Goal: Task Accomplishment & Management: Complete application form

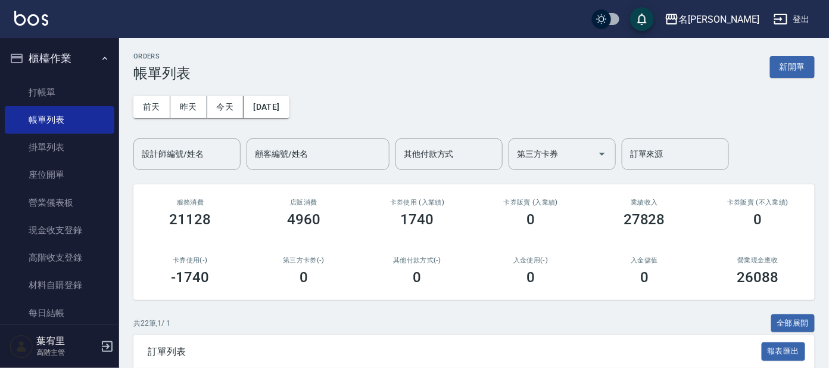
drag, startPoint x: 428, startPoint y: 233, endPoint x: 424, endPoint y: 219, distance: 14.7
click at [429, 231] on div "卡券使用 (入業績) 1740" at bounding box center [417, 213] width 114 height 58
click at [69, 89] on link "打帳單" at bounding box center [60, 92] width 110 height 27
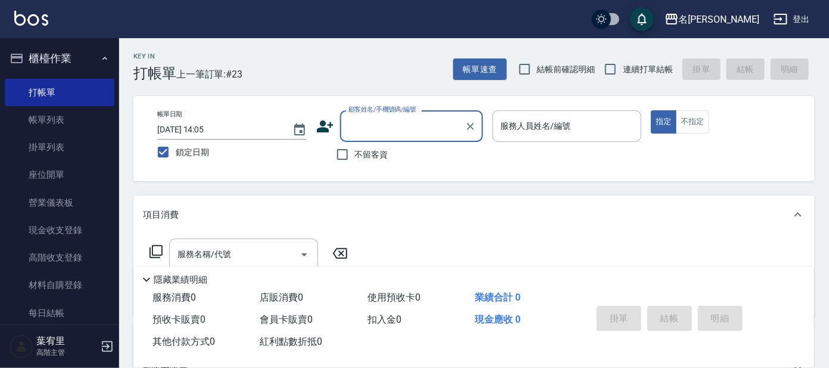
click at [402, 128] on input "顧客姓名/手機號碼/編號" at bounding box center [403, 126] width 114 height 21
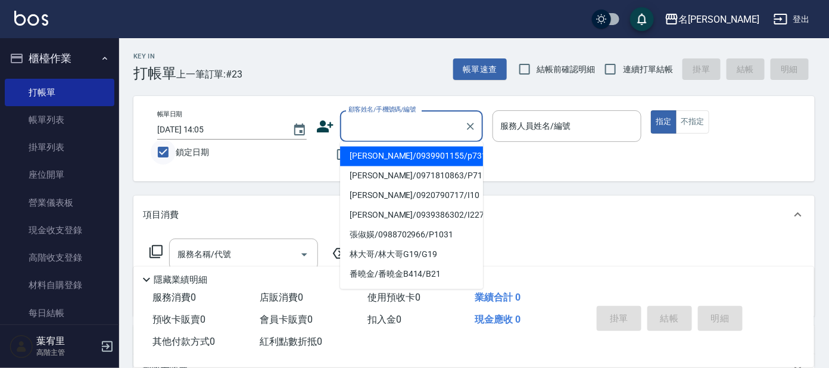
click at [167, 148] on input "鎖定日期" at bounding box center [163, 151] width 25 height 25
checkbox input "false"
type input "[DATE] 19:20"
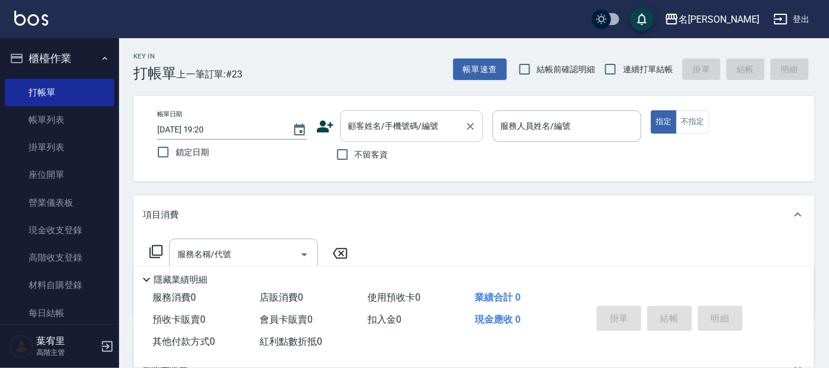
click at [424, 123] on input "顧客姓名/手機號碼/編號" at bounding box center [403, 126] width 114 height 21
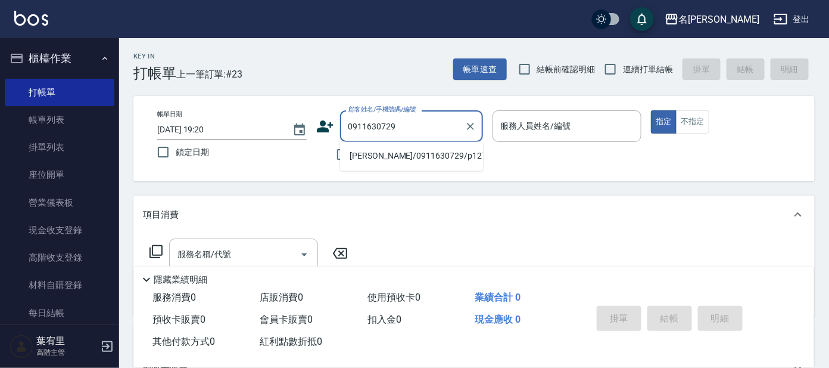
click at [443, 153] on li "[PERSON_NAME]/0911630729/p1276" at bounding box center [411, 157] width 143 height 20
type input "[PERSON_NAME]/0911630729/p1276"
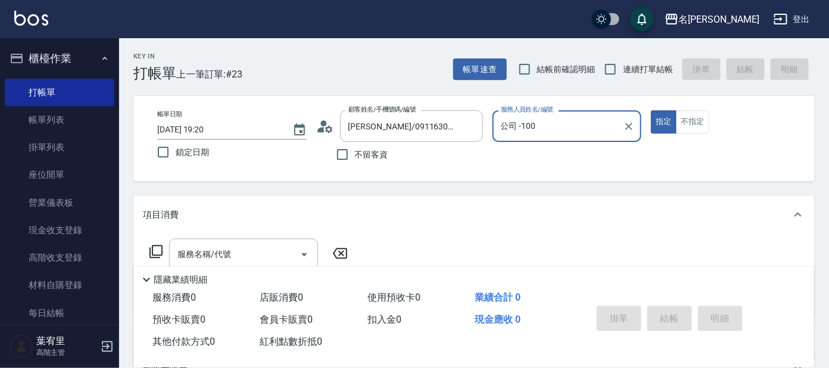
drag, startPoint x: 580, startPoint y: 126, endPoint x: 571, endPoint y: 135, distance: 12.7
click at [580, 126] on input "公司 -100" at bounding box center [558, 126] width 121 height 21
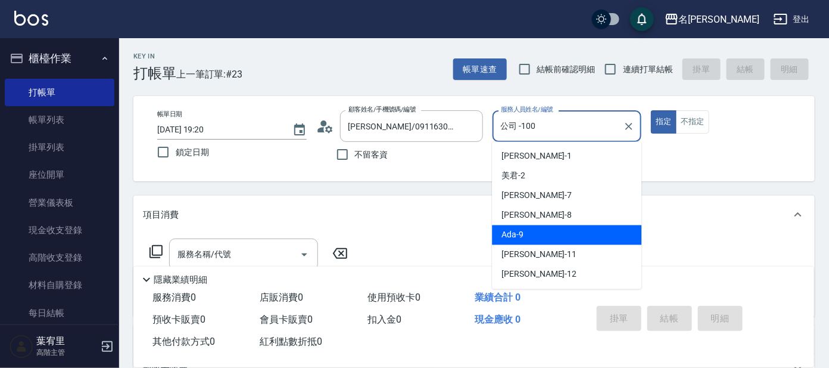
click at [560, 231] on div "Ada -9" at bounding box center [567, 235] width 150 height 20
type input "Ada-9"
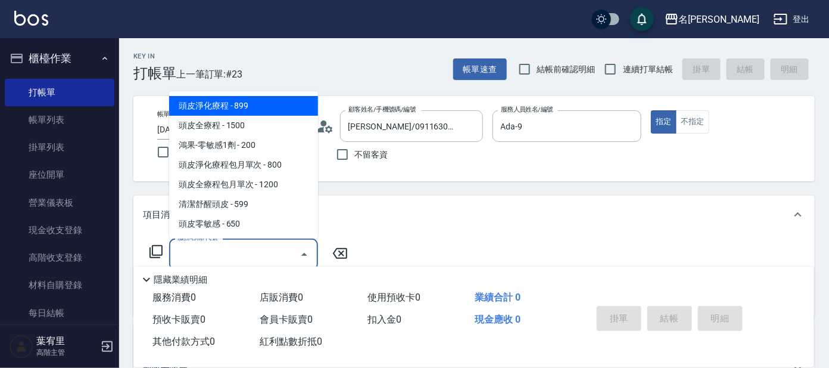
click at [246, 248] on input "服務名稱/代號" at bounding box center [235, 254] width 120 height 21
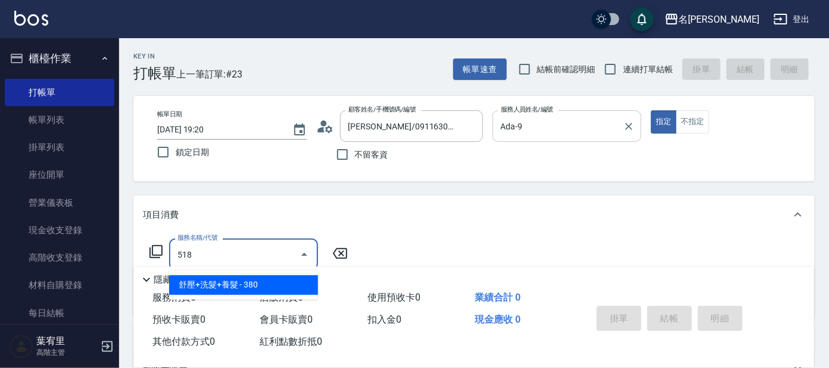
type input "518"
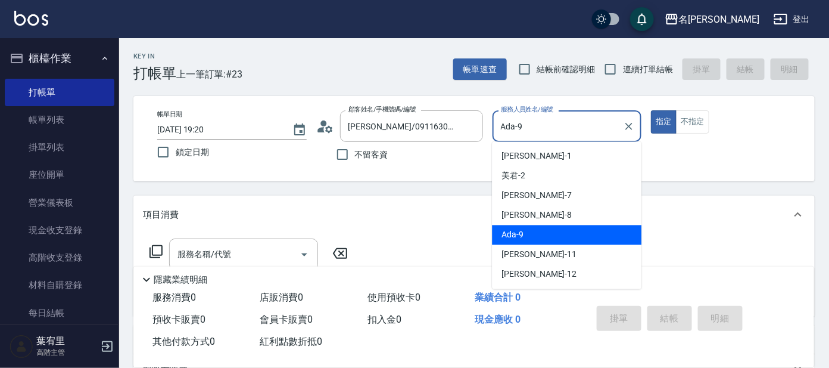
click at [577, 129] on input "Ada-9" at bounding box center [558, 126] width 121 height 21
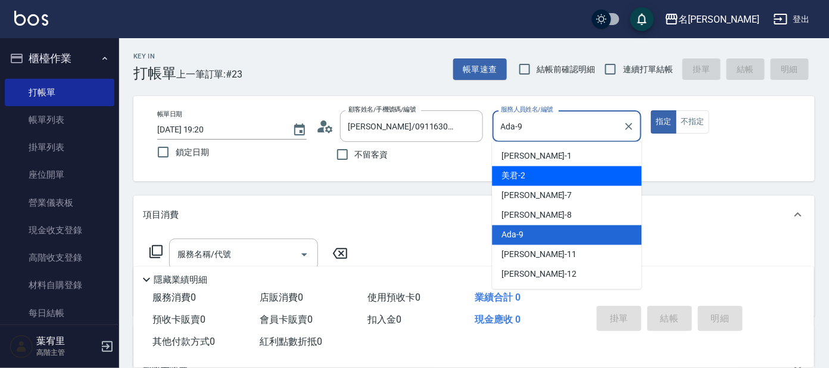
click at [580, 172] on div "美君 -2" at bounding box center [567, 176] width 150 height 20
type input "美君-2"
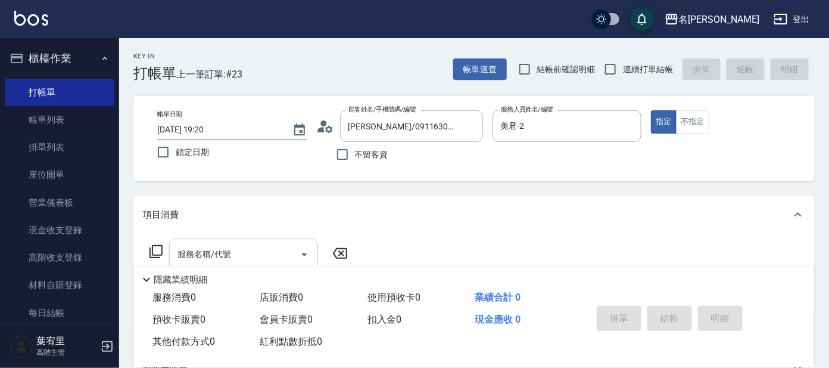
drag, startPoint x: 251, startPoint y: 271, endPoint x: 271, endPoint y: 267, distance: 20.0
click at [265, 272] on div "隱藏業績明細" at bounding box center [476, 279] width 675 height 14
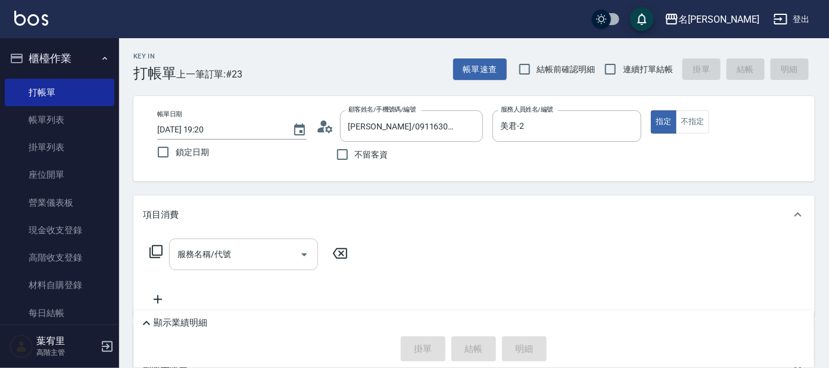
click at [268, 254] on input "服務名稱/代號" at bounding box center [235, 254] width 120 height 21
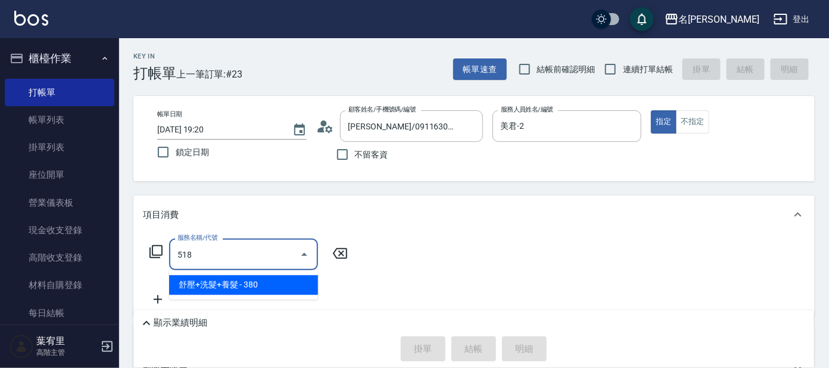
click at [278, 285] on span "舒壓+洗髮+養髮 - 380" at bounding box center [243, 285] width 149 height 20
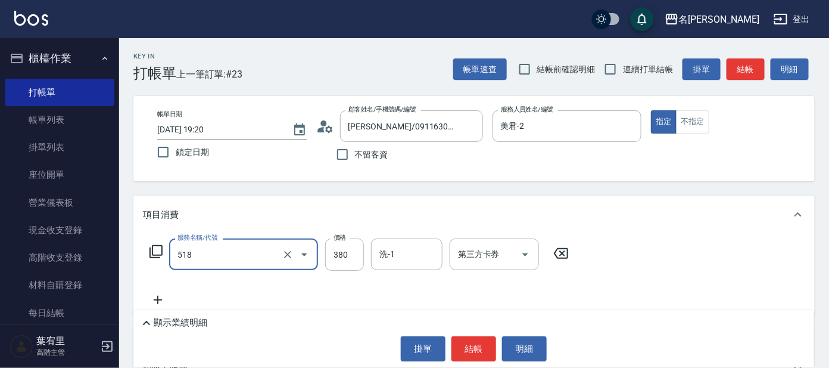
type input "舒壓+洗髮+養髮(518)"
click at [391, 255] on input "洗-1" at bounding box center [407, 254] width 61 height 21
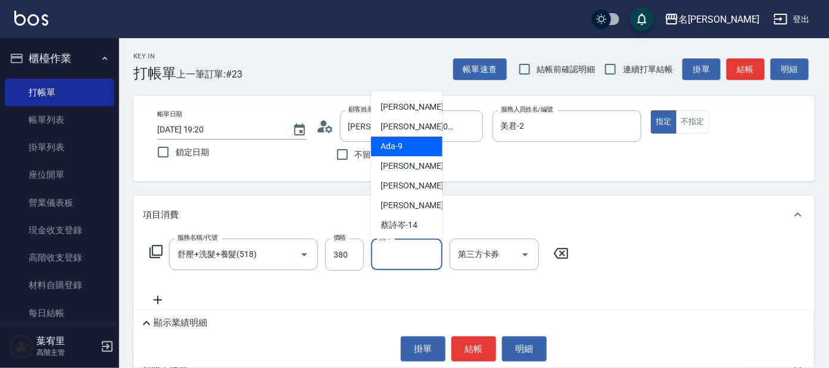
scroll to position [74, 0]
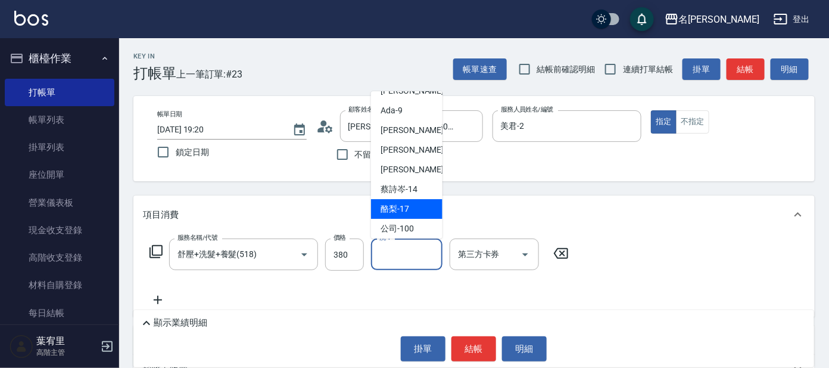
click at [407, 203] on span "酪梨 -17" at bounding box center [395, 209] width 29 height 13
type input "酪梨-17"
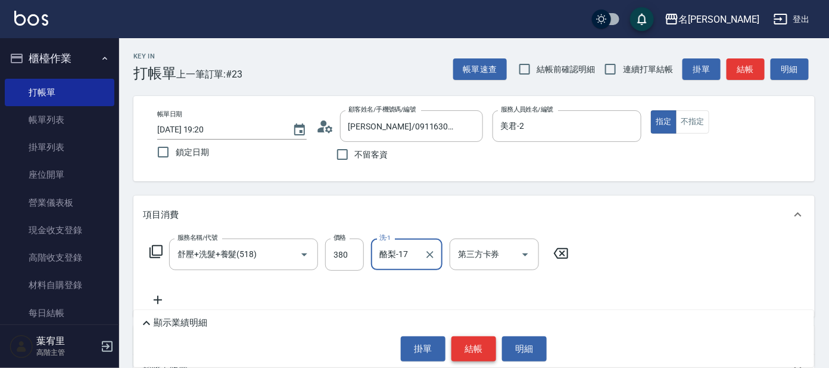
click at [468, 346] on button "結帳" at bounding box center [474, 348] width 45 height 25
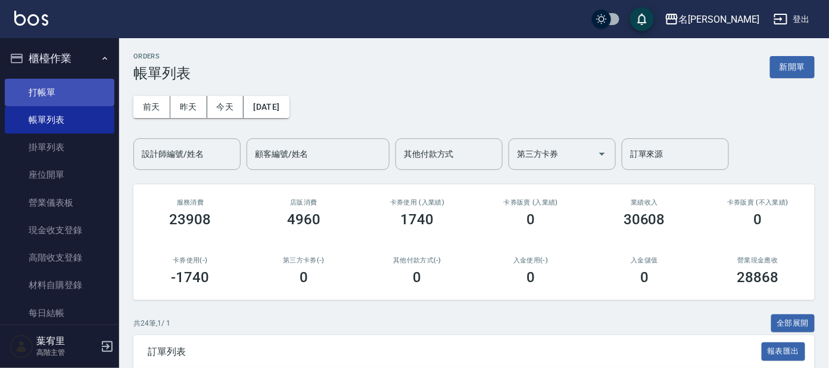
click at [80, 96] on link "打帳單" at bounding box center [60, 92] width 110 height 27
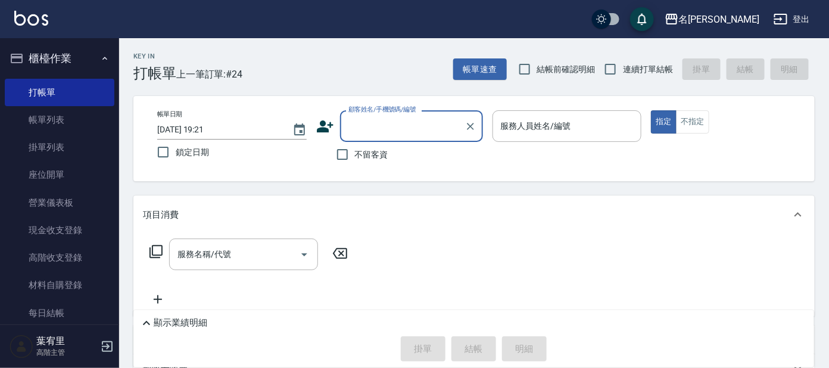
click at [370, 125] on input "顧客姓名/手機號碼/編號" at bounding box center [403, 126] width 114 height 21
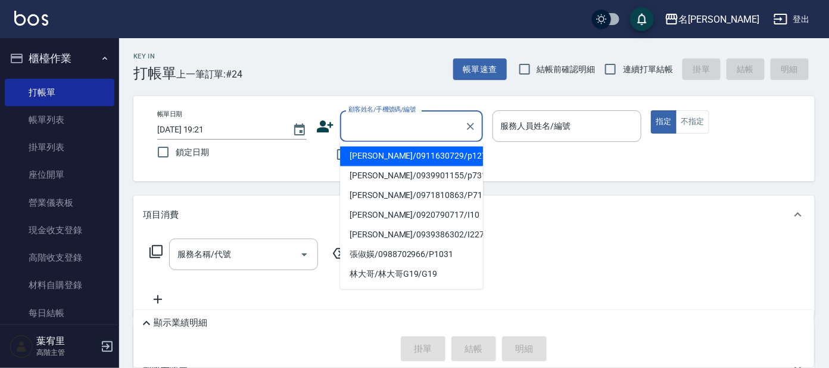
click at [383, 149] on li "[PERSON_NAME]/0911630729/p1276" at bounding box center [411, 157] width 143 height 20
type input "[PERSON_NAME]/0911630729/p1276"
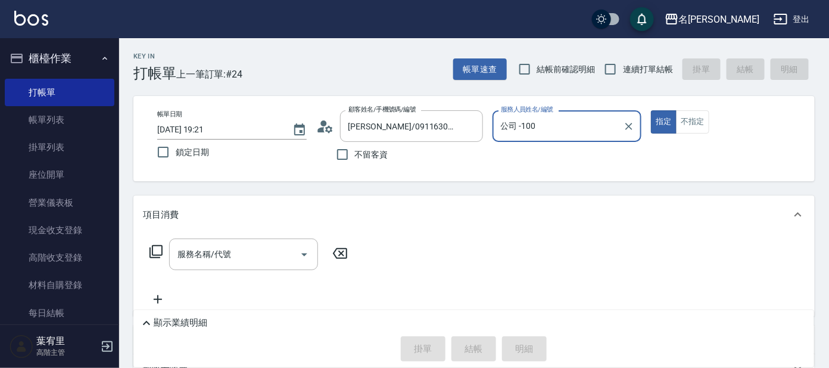
click at [577, 130] on input "公司 -100" at bounding box center [558, 126] width 121 height 21
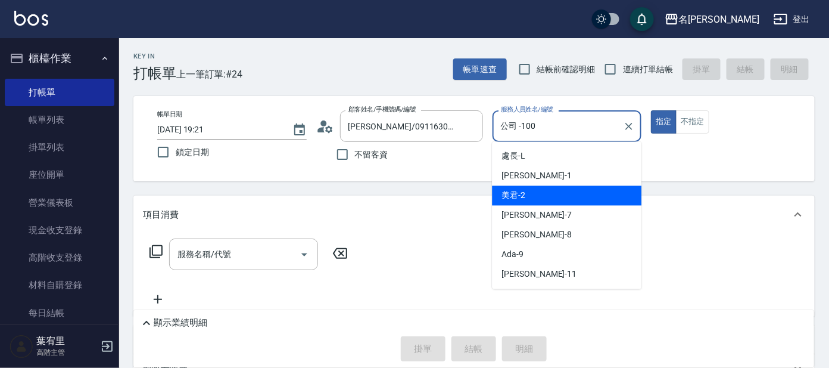
click at [552, 187] on div "美君 -2" at bounding box center [567, 196] width 150 height 20
type input "美君-2"
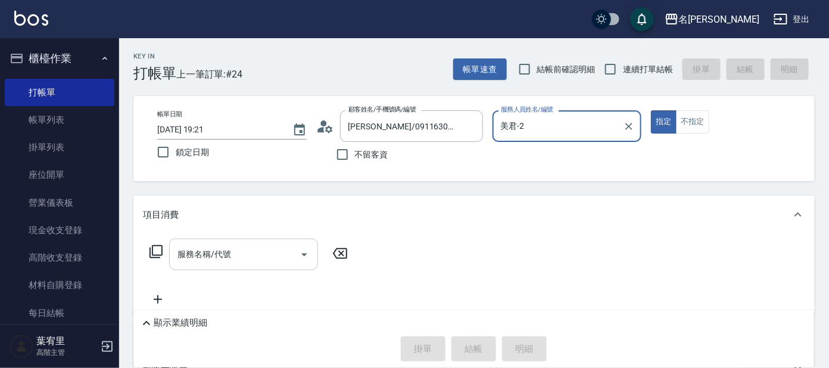
click at [254, 255] on input "服務名稱/代號" at bounding box center [235, 254] width 120 height 21
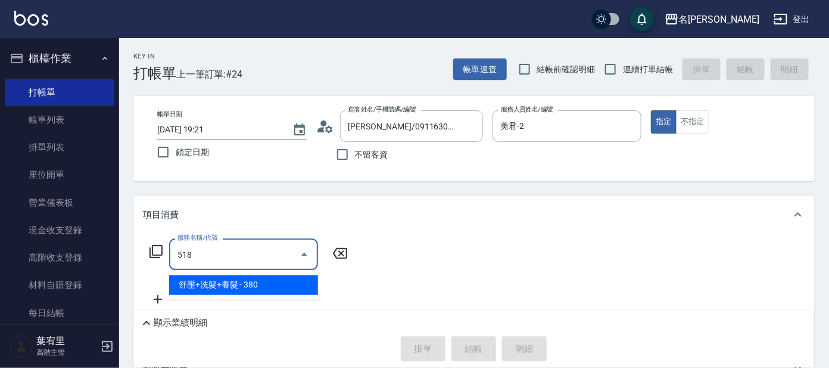
drag, startPoint x: 266, startPoint y: 288, endPoint x: 272, endPoint y: 282, distance: 8.4
click at [268, 285] on span "舒壓+洗髮+養髮 - 380" at bounding box center [243, 285] width 149 height 20
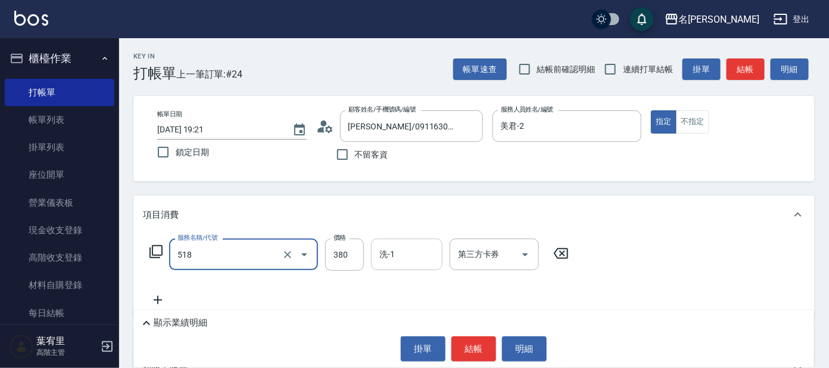
click at [394, 256] on div "洗-1 洗-1" at bounding box center [407, 254] width 72 height 32
type input "舒壓+洗髮+養髮(518)"
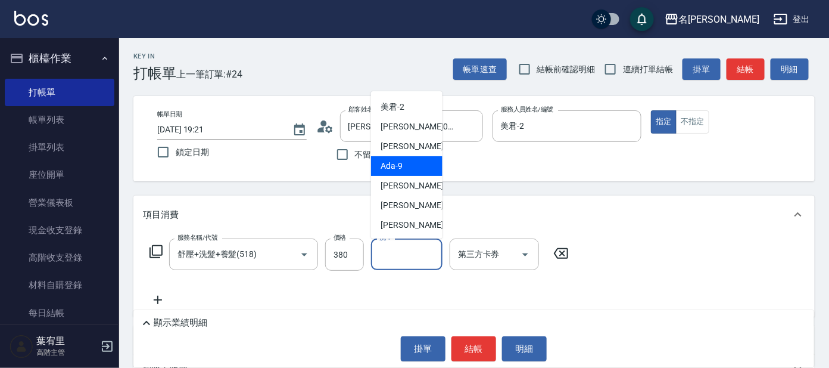
scroll to position [98, 0]
click at [412, 163] on span "[PERSON_NAME] -13" at bounding box center [418, 165] width 75 height 13
type input "[PERSON_NAME]-13"
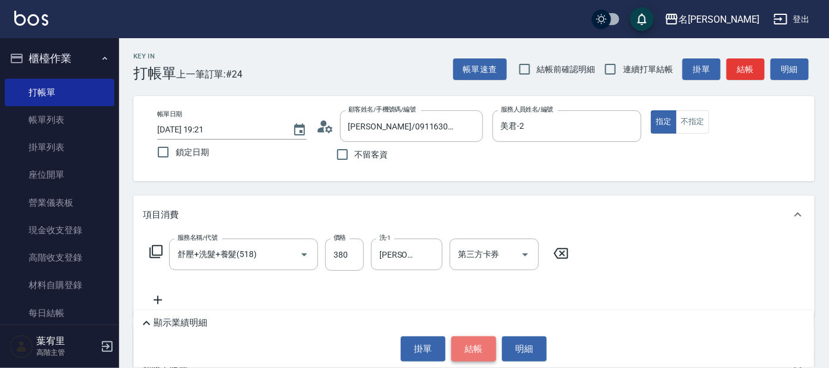
click at [471, 347] on button "結帳" at bounding box center [474, 348] width 45 height 25
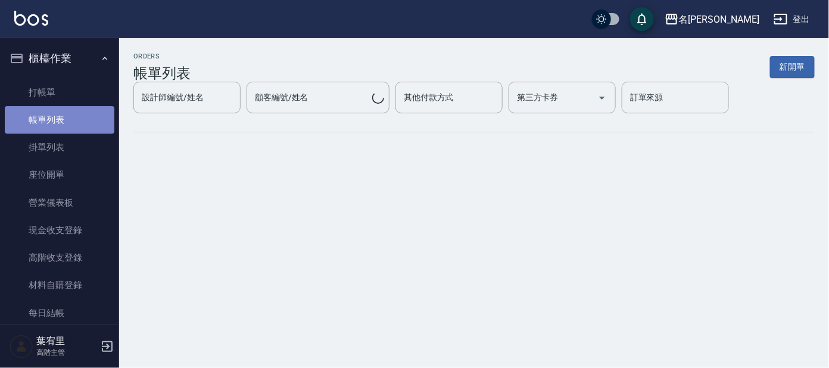
click at [63, 121] on link "帳單列表" at bounding box center [60, 119] width 110 height 27
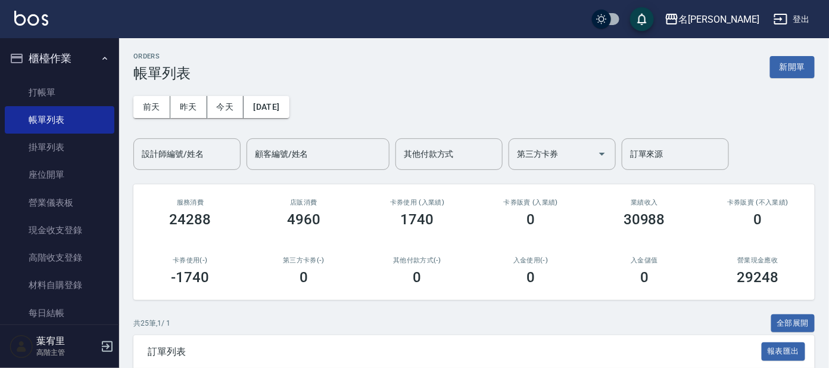
click at [88, 70] on button "櫃檯作業" at bounding box center [60, 58] width 110 height 31
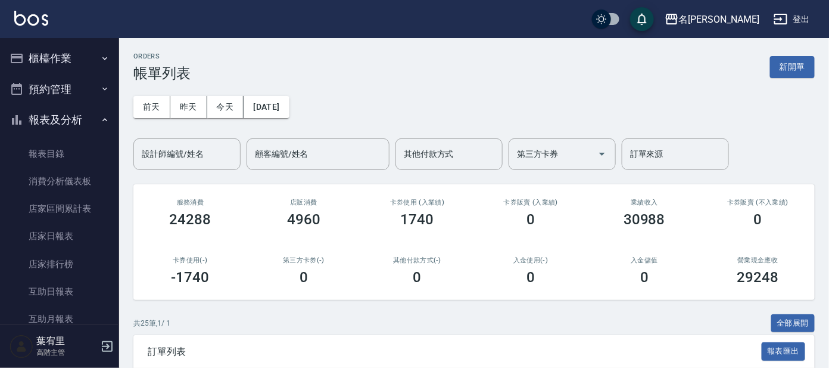
click at [59, 64] on button "櫃檯作業" at bounding box center [60, 58] width 110 height 31
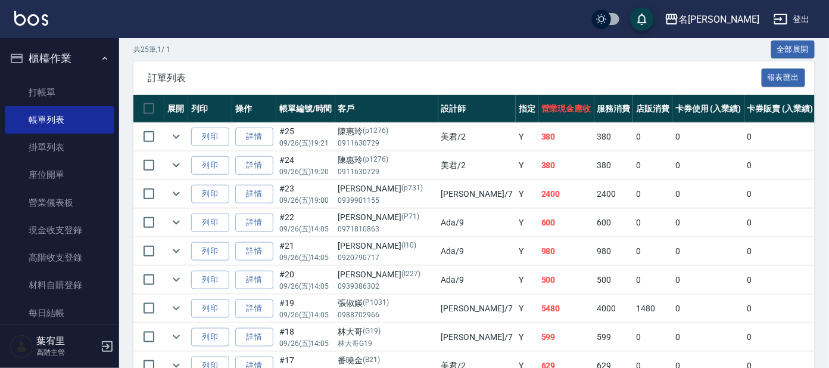
scroll to position [297, 0]
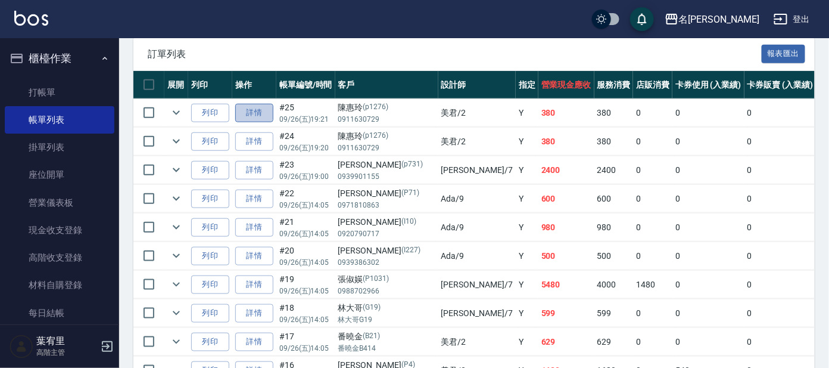
click at [245, 114] on link "詳情" at bounding box center [254, 113] width 38 height 18
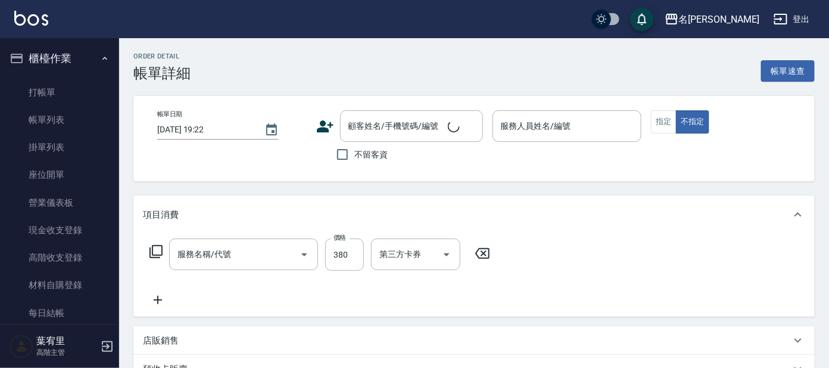
type input "[DATE] 19:21"
type input "美君-2"
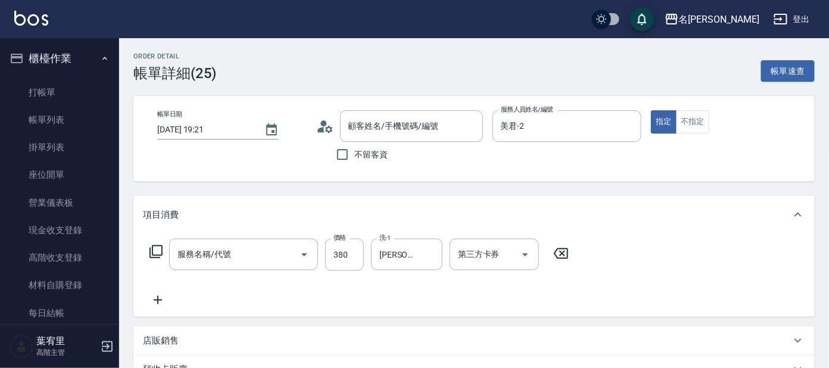
type input "[PERSON_NAME]/0911630729/p1276"
type input "舒壓+洗髮+養髮(518)"
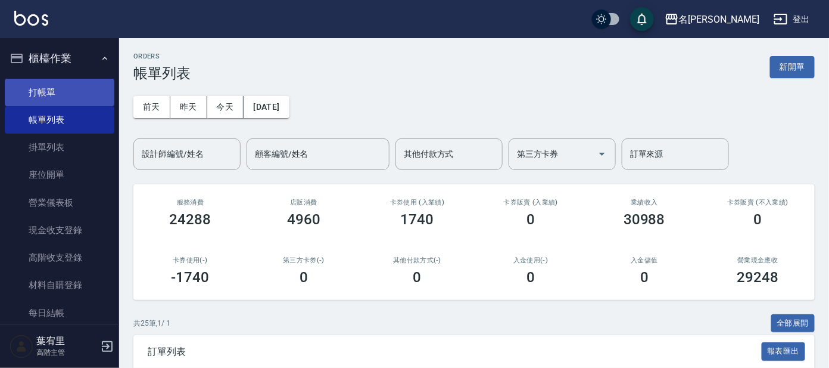
click at [74, 96] on link "打帳單" at bounding box center [60, 92] width 110 height 27
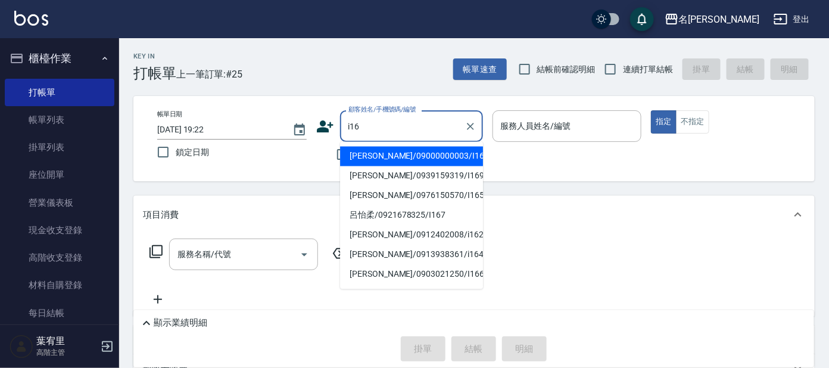
click at [453, 153] on li "[PERSON_NAME]/09000000003/I16" at bounding box center [411, 157] width 143 height 20
type input "[PERSON_NAME]/09000000003/I16"
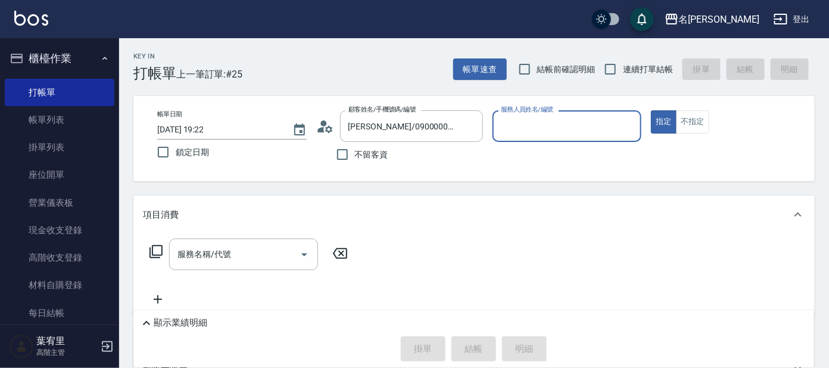
type input "Ada-9"
click at [517, 133] on input "Ada-9" at bounding box center [558, 126] width 121 height 21
drag, startPoint x: 435, startPoint y: 206, endPoint x: 414, endPoint y: 211, distance: 22.1
click at [434, 207] on div "項目消費" at bounding box center [474, 214] width 682 height 38
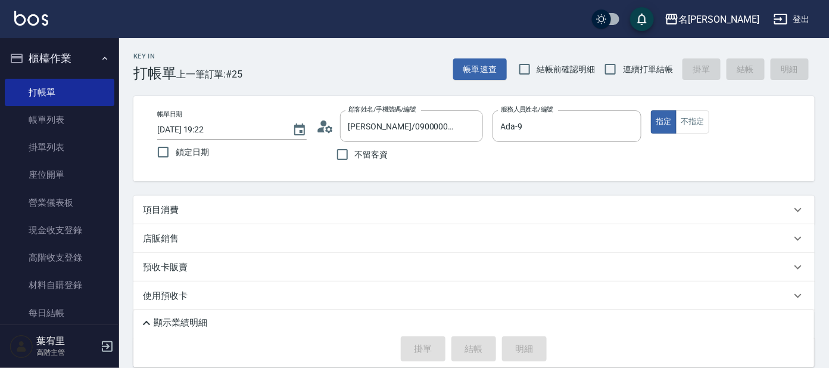
click at [267, 216] on div "項目消費" at bounding box center [474, 209] width 682 height 29
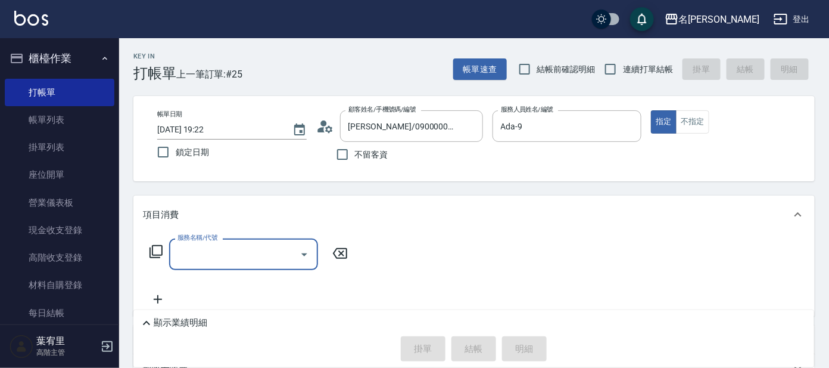
click at [259, 258] on input "服務名稱/代號" at bounding box center [235, 254] width 120 height 21
type input "500"
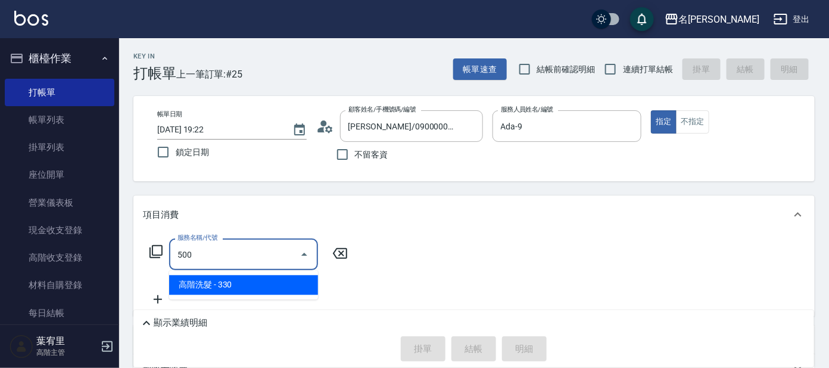
drag, startPoint x: 202, startPoint y: 279, endPoint x: 242, endPoint y: 274, distance: 40.2
click at [203, 279] on span "高階洗髮 - 330" at bounding box center [243, 285] width 149 height 20
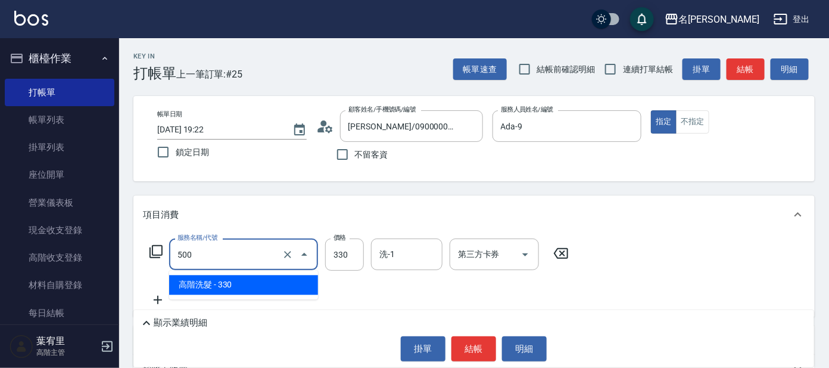
drag, startPoint x: 224, startPoint y: 252, endPoint x: 243, endPoint y: 268, distance: 24.5
click at [229, 260] on input "500" at bounding box center [227, 254] width 105 height 21
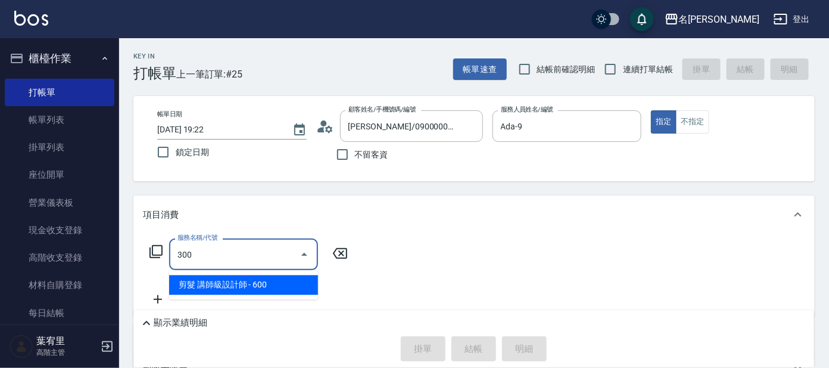
click at [261, 281] on span "剪髮 講師級設計師 - 600" at bounding box center [243, 285] width 149 height 20
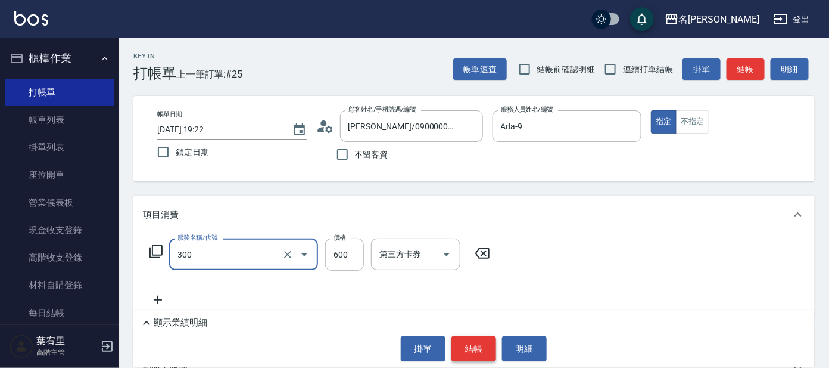
type input "剪髮 講師級設計師(300)"
click at [472, 346] on button "結帳" at bounding box center [474, 348] width 45 height 25
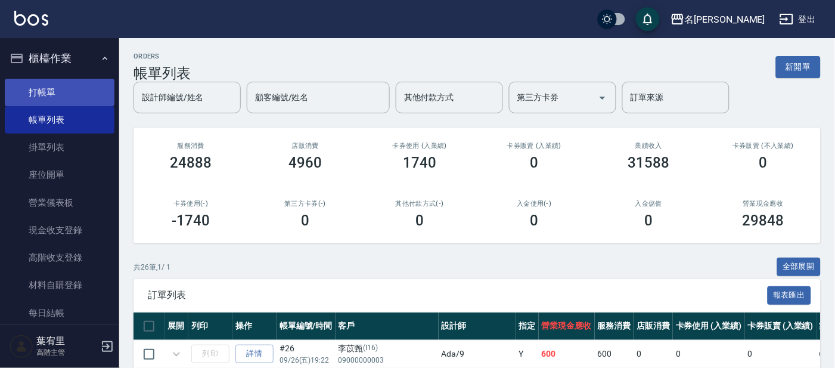
click at [42, 83] on link "打帳單" at bounding box center [60, 92] width 110 height 27
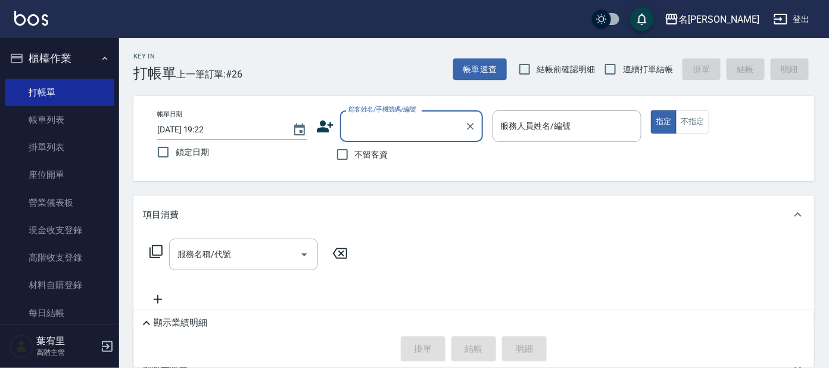
click at [396, 129] on input "顧客姓名/手機號碼/編號" at bounding box center [403, 126] width 114 height 21
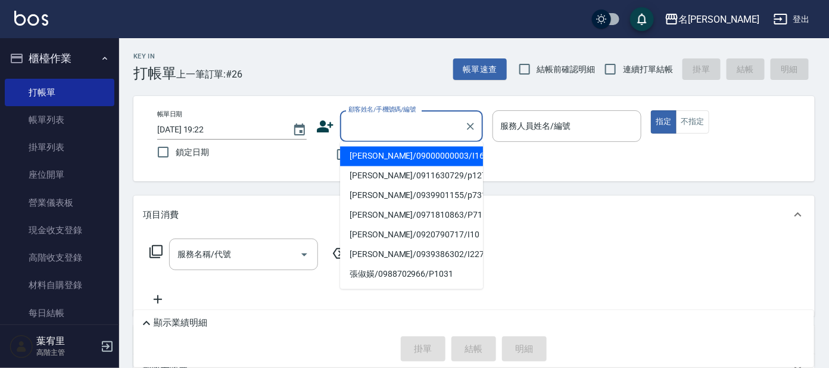
click at [399, 151] on li "[PERSON_NAME]/09000000003/I16" at bounding box center [411, 157] width 143 height 20
type input "[PERSON_NAME]/09000000003/I16"
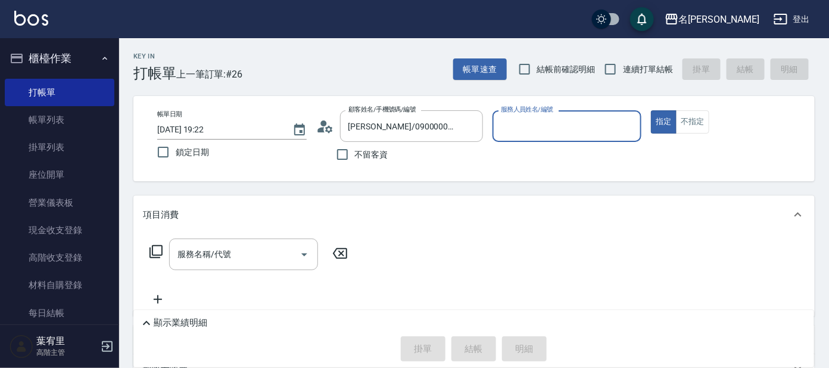
type input "Ada-9"
drag, startPoint x: 232, startPoint y: 254, endPoint x: 229, endPoint y: 259, distance: 6.4
click at [232, 254] on input "服務名稱/代號" at bounding box center [235, 254] width 120 height 21
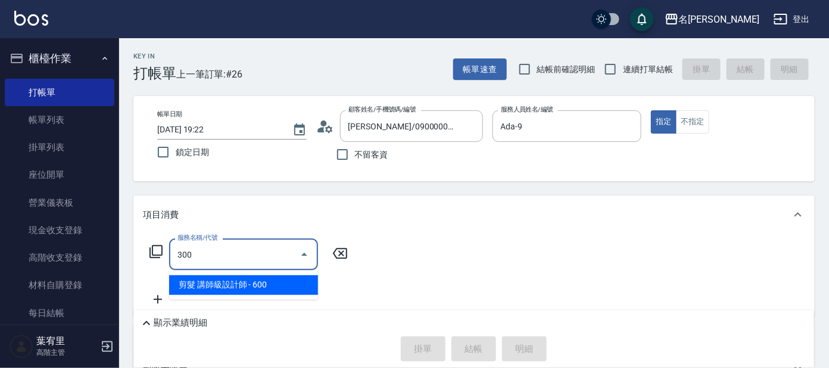
click at [294, 283] on span "剪髮 講師級設計師 - 600" at bounding box center [243, 285] width 149 height 20
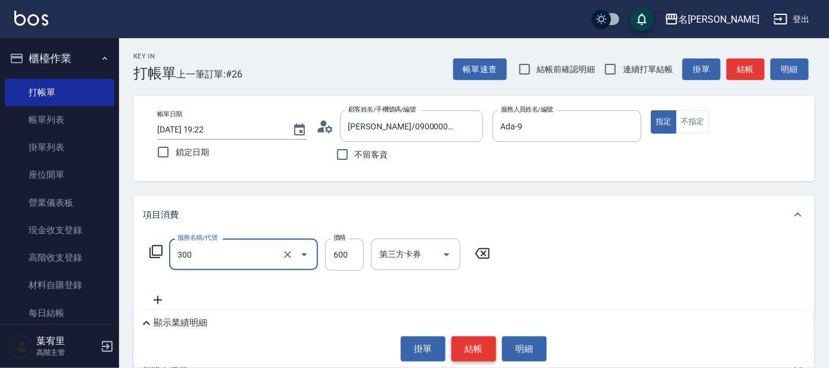
type input "剪髮 講師級設計師(300)"
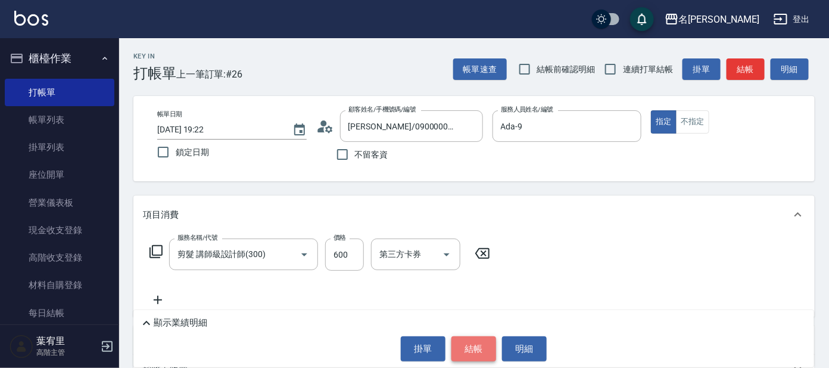
click at [473, 340] on button "結帳" at bounding box center [474, 348] width 45 height 25
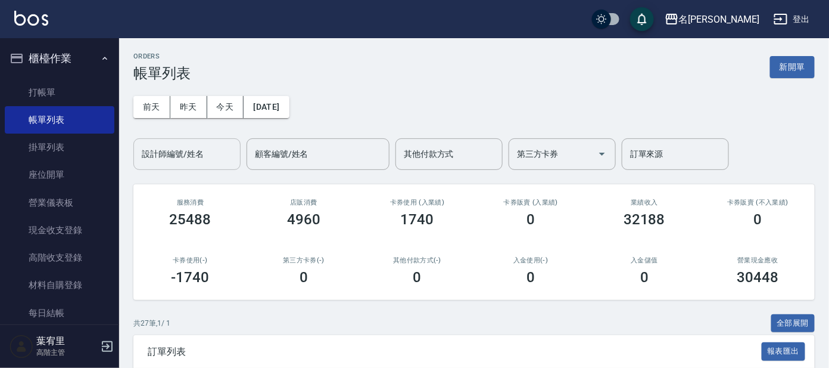
click at [199, 141] on div "設計師編號/姓名" at bounding box center [186, 154] width 107 height 32
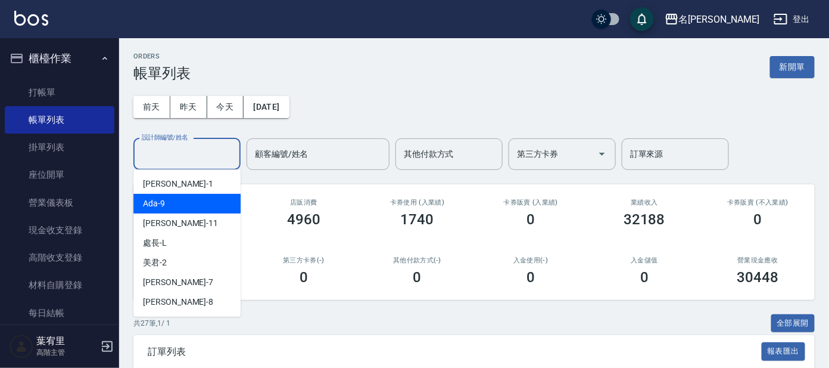
click at [214, 209] on div "Ada -9" at bounding box center [186, 204] width 107 height 20
type input "Ada-9"
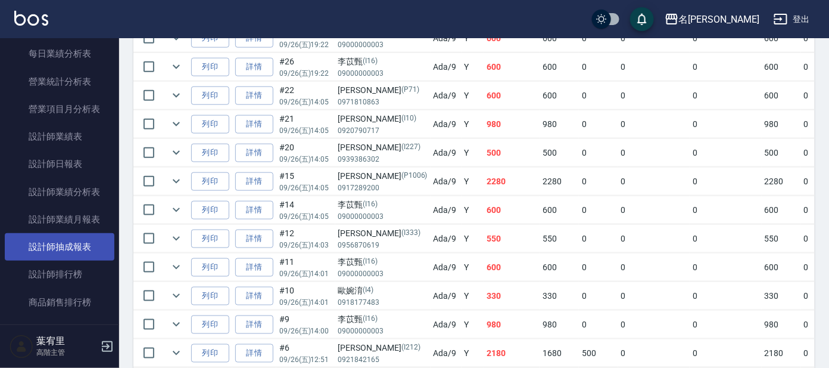
scroll to position [744, 0]
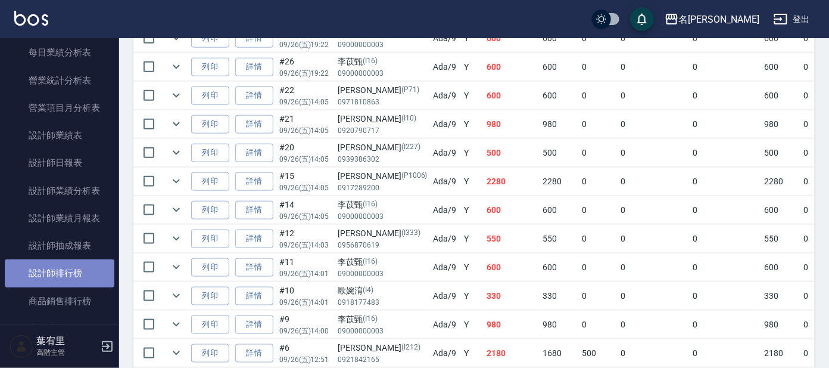
click at [85, 270] on link "設計師排行榜" at bounding box center [60, 272] width 110 height 27
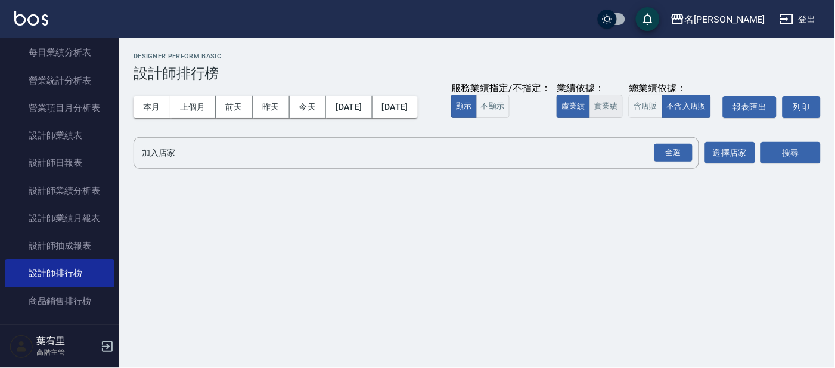
click at [589, 118] on button "實業績" at bounding box center [605, 106] width 33 height 23
click at [661, 162] on div "全選" at bounding box center [673, 153] width 38 height 18
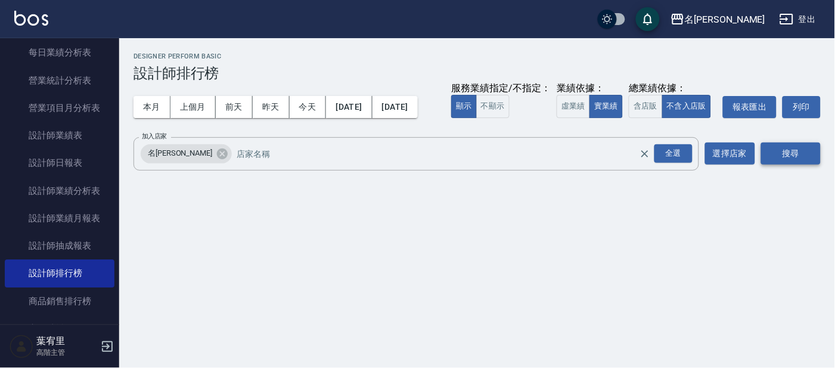
drag, startPoint x: 791, startPoint y: 175, endPoint x: 767, endPoint y: 181, distance: 23.8
click at [785, 164] on button "搜尋" at bounding box center [791, 153] width 60 height 22
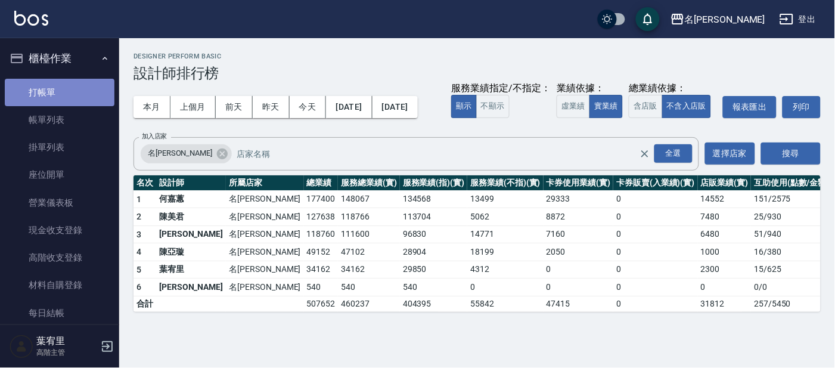
click at [70, 79] on link "打帳單" at bounding box center [60, 92] width 110 height 27
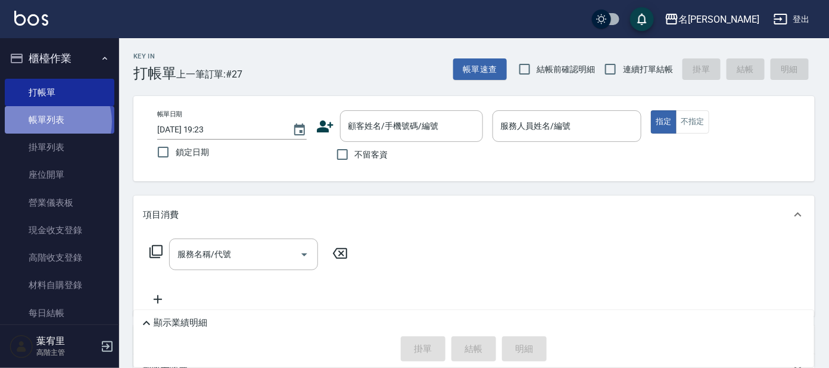
click at [54, 122] on link "帳單列表" at bounding box center [60, 119] width 110 height 27
click at [53, 122] on link "帳單列表" at bounding box center [60, 119] width 110 height 27
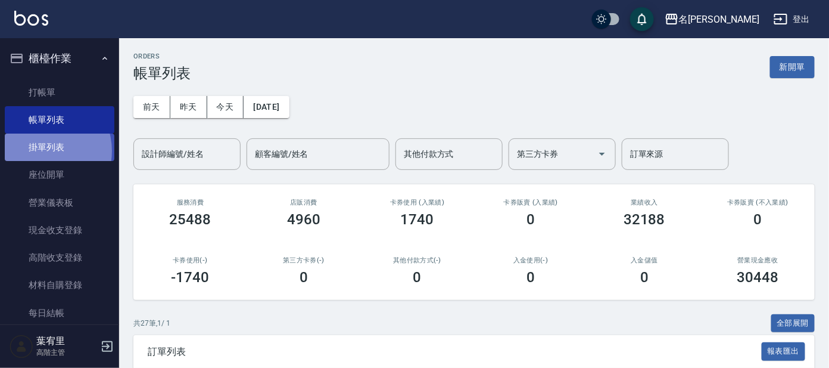
click at [41, 150] on link "掛單列表" at bounding box center [60, 146] width 110 height 27
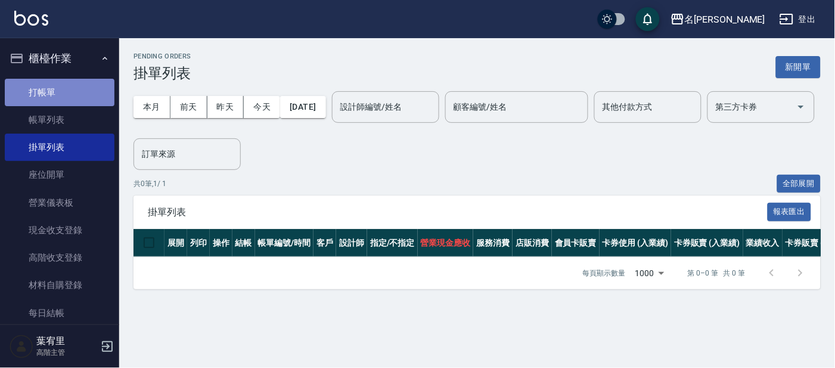
click at [77, 82] on link "打帳單" at bounding box center [60, 92] width 110 height 27
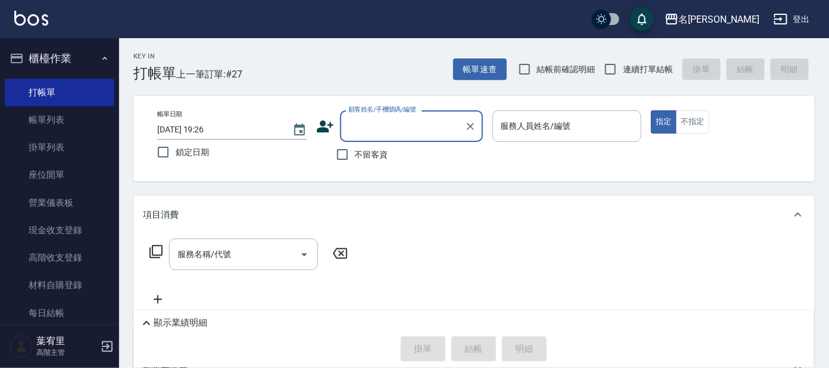
drag, startPoint x: 392, startPoint y: 124, endPoint x: 379, endPoint y: 131, distance: 14.9
click at [391, 124] on input "顧客姓名/手機號碼/編號" at bounding box center [403, 126] width 114 height 21
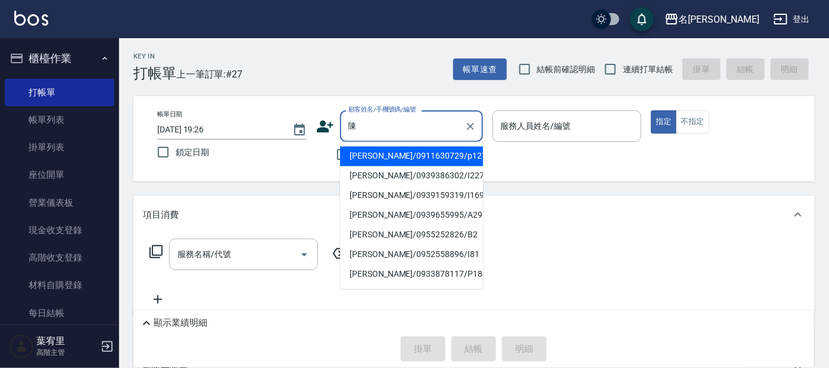
drag, startPoint x: 378, startPoint y: 132, endPoint x: 419, endPoint y: 151, distance: 45.0
click at [412, 151] on body "名留大龍 登出 櫃檯作業 打帳單 帳單列表 掛單列表 座位開單 營業儀表板 現金收支登錄 高階收支登錄 材料自購登錄 每日結帳 排班表 現場電腦打卡 掃碼打卡…" at bounding box center [414, 267] width 829 height 534
click at [397, 123] on input "陳" at bounding box center [403, 126] width 114 height 21
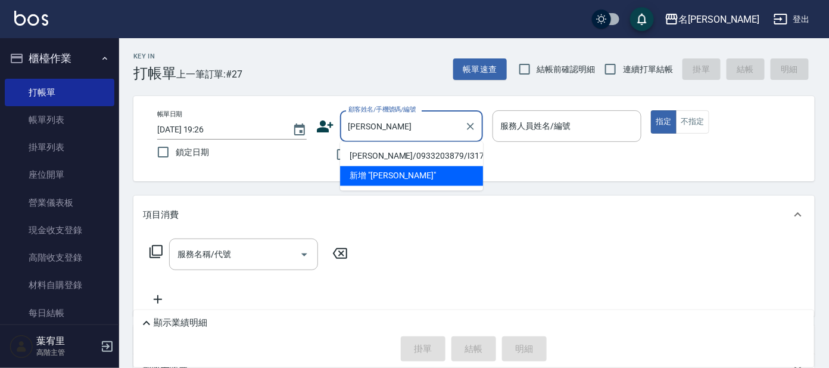
click at [407, 151] on li "[PERSON_NAME]/0933203879/I317" at bounding box center [411, 157] width 143 height 20
type input "[PERSON_NAME]/0933203879/I317"
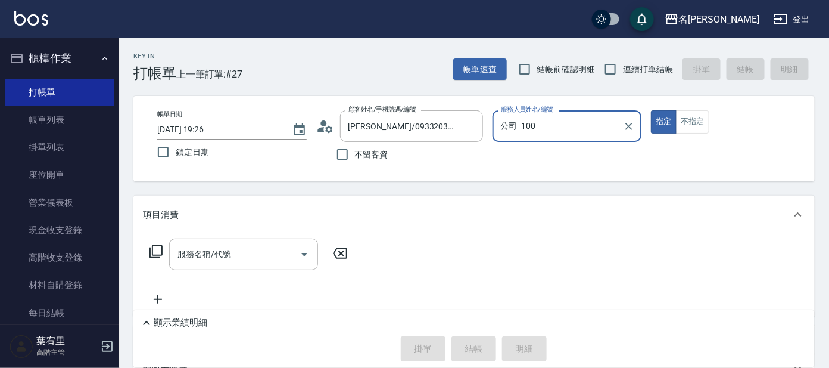
type input "公司 -100"
click at [329, 123] on icon at bounding box center [325, 126] width 18 height 18
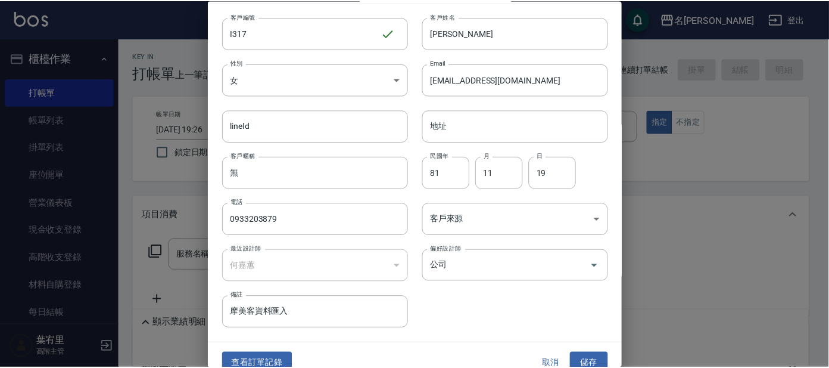
scroll to position [45, 0]
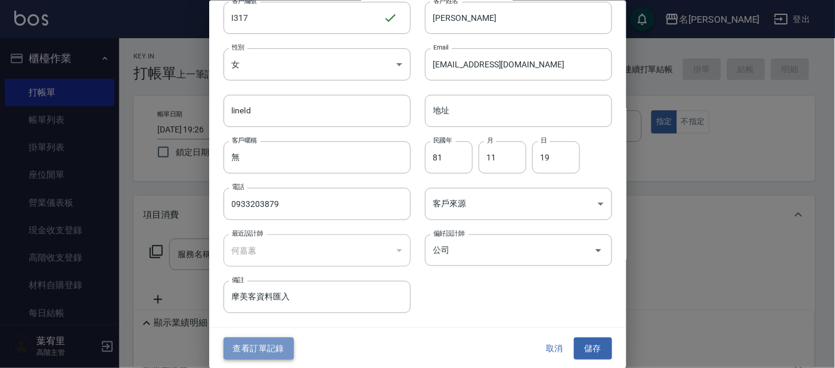
click at [282, 338] on button "查看訂單記錄" at bounding box center [258, 348] width 70 height 22
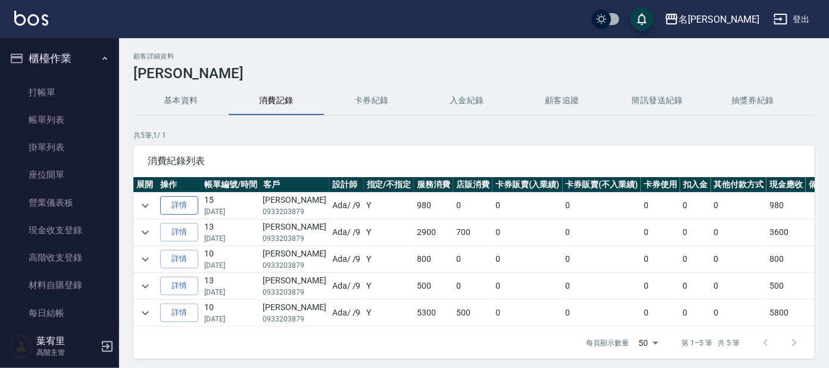
click at [179, 204] on link "詳情" at bounding box center [179, 205] width 38 height 18
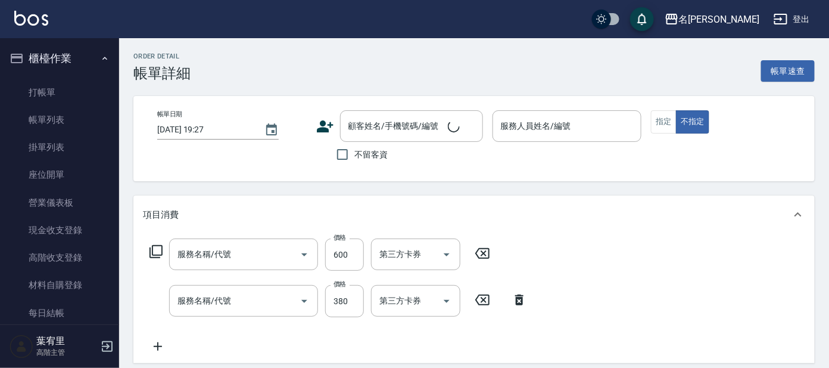
type input "[DATE] 18:03"
type input "Ada-9"
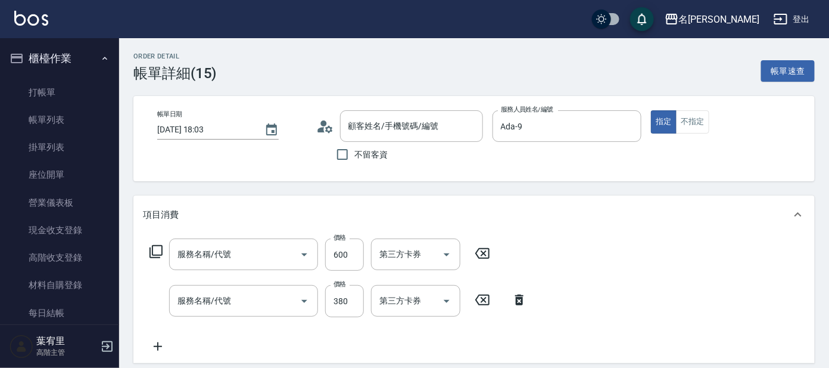
type input "剪髮 講師級設計師(300)"
type input "舒壓+洗髮+養髮(518)"
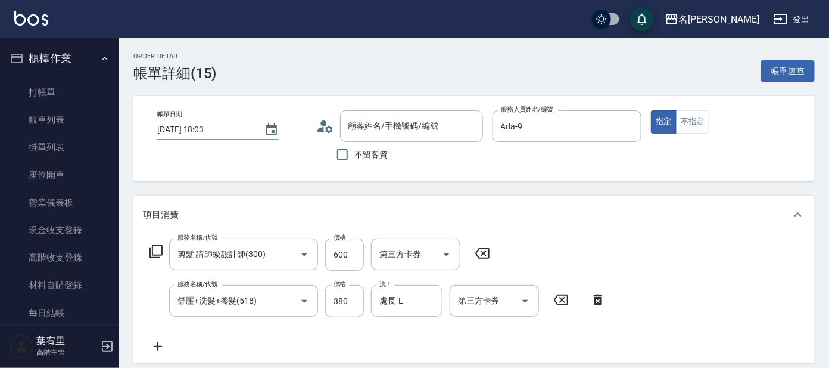
type input "[PERSON_NAME]/0933203879/I317"
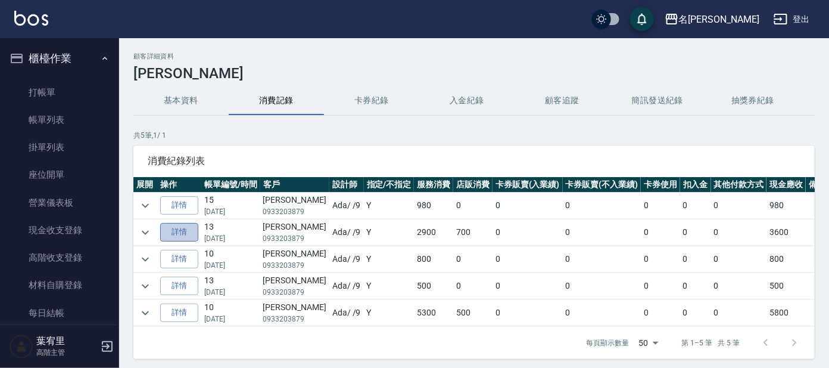
click at [181, 234] on link "詳情" at bounding box center [179, 232] width 38 height 18
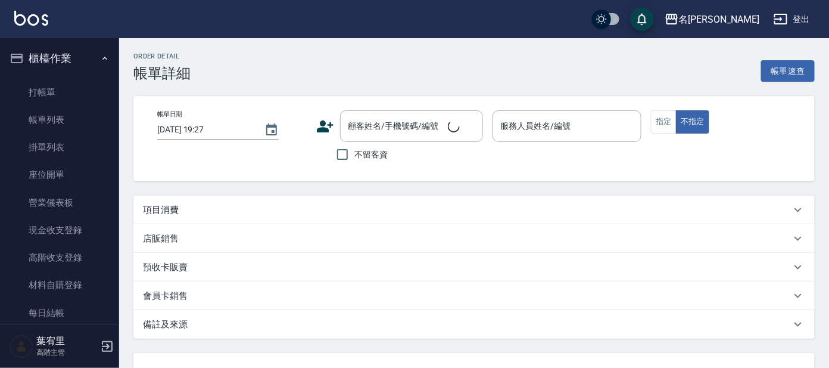
type input "[DATE] 15:46"
type input "Ada-9"
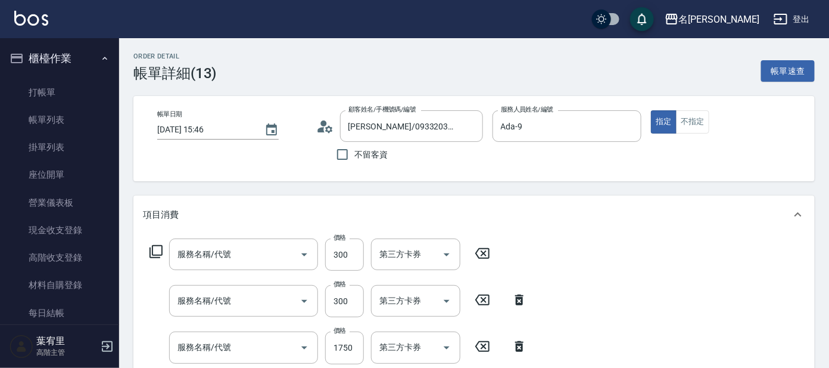
type input "[PERSON_NAME]/0933203879/I317"
type input "舒壓+洗髮+養髮(518)"
type input "補燙/80元(806)"
type input "挑染(401)"
type input "快速修護(800)"
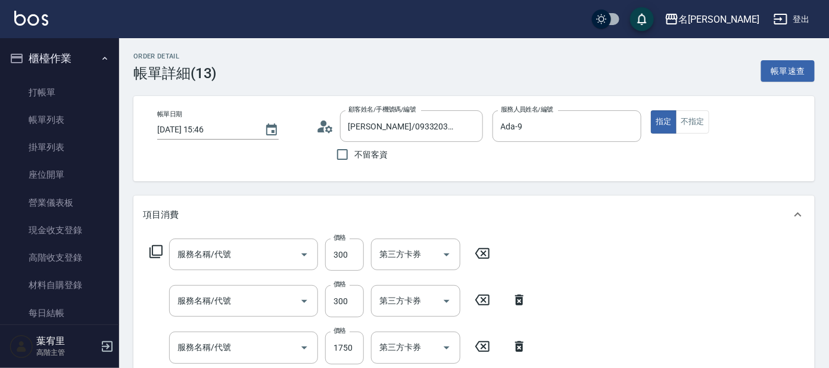
type input "剪髮 講師級設計師(300)"
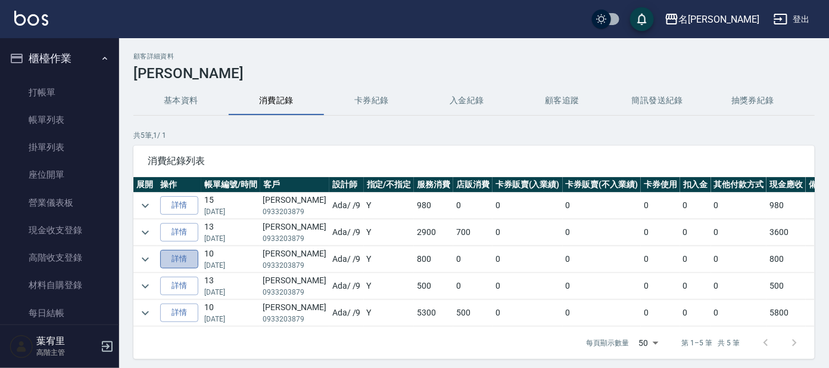
click at [181, 258] on link "詳情" at bounding box center [179, 259] width 38 height 18
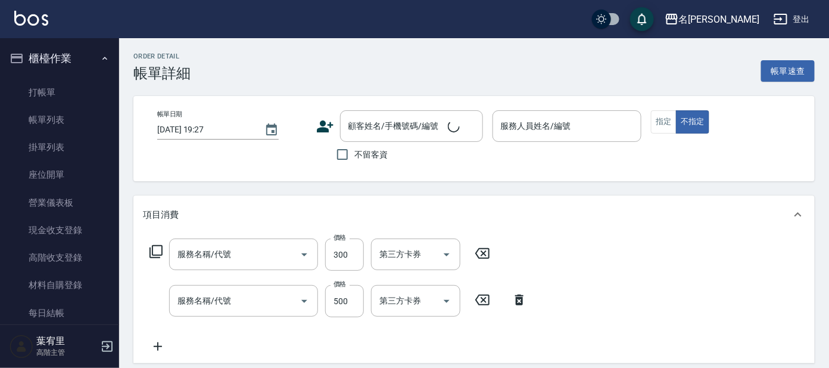
type input "[DATE] 16:32"
type input "Ada-9"
type input "舒壓+洗髮+養髮(518)"
type input "剪髮 講師級設計師(300)"
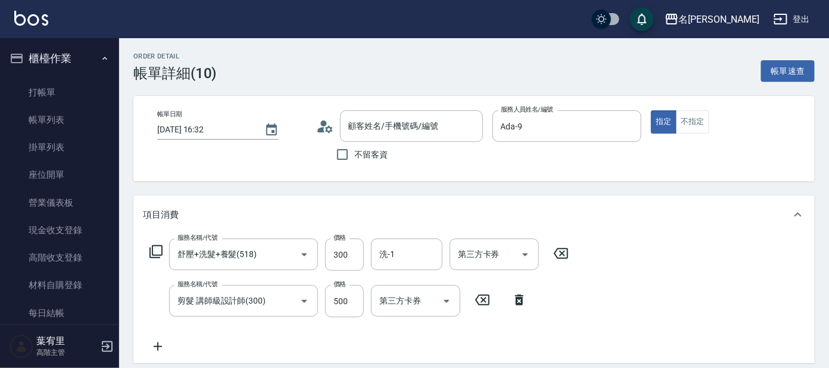
type input "[PERSON_NAME]/0933203879/I317"
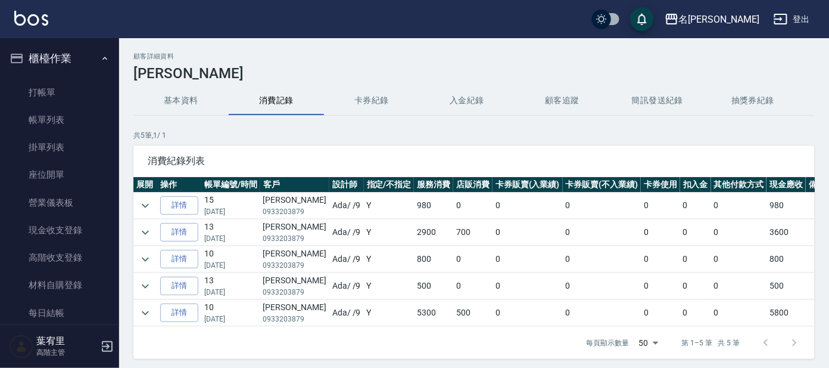
scroll to position [41, 0]
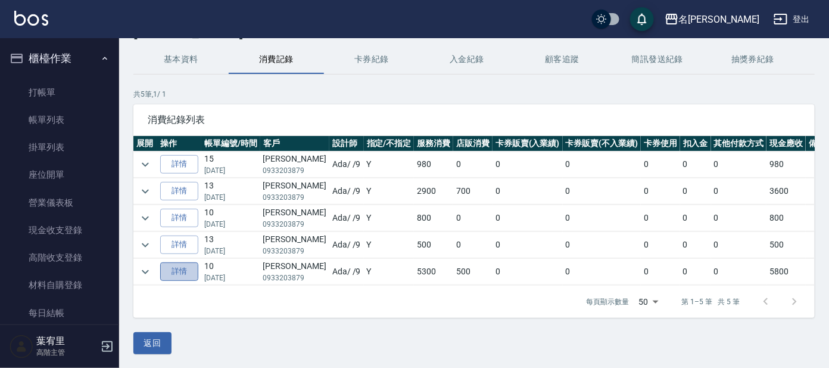
click at [174, 274] on link "詳情" at bounding box center [179, 271] width 38 height 18
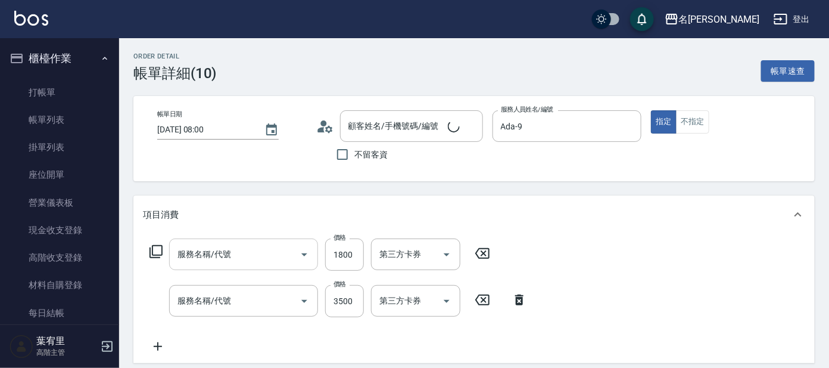
scroll to position [21, 0]
type input "[DATE] 08:00"
type input "Ada-9"
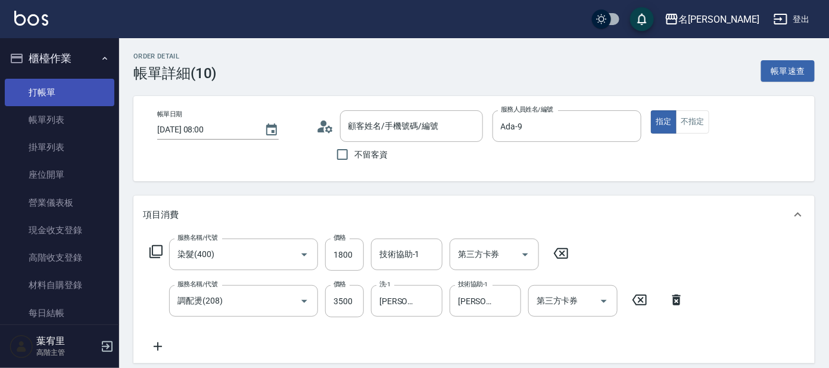
type input "染髮(400)"
type input "調配燙(208)"
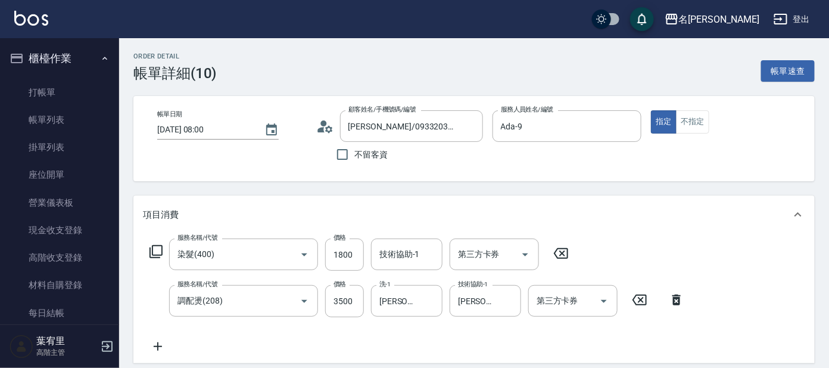
type input "[PERSON_NAME]/0933203879/I317"
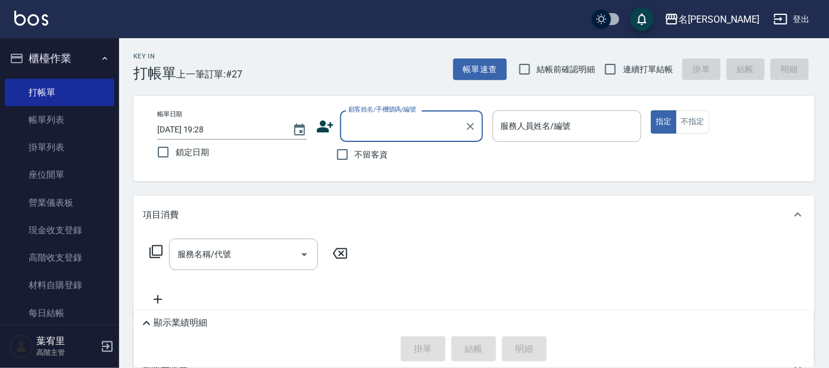
click at [387, 123] on input "顧客姓名/手機號碼/編號" at bounding box center [403, 126] width 114 height 21
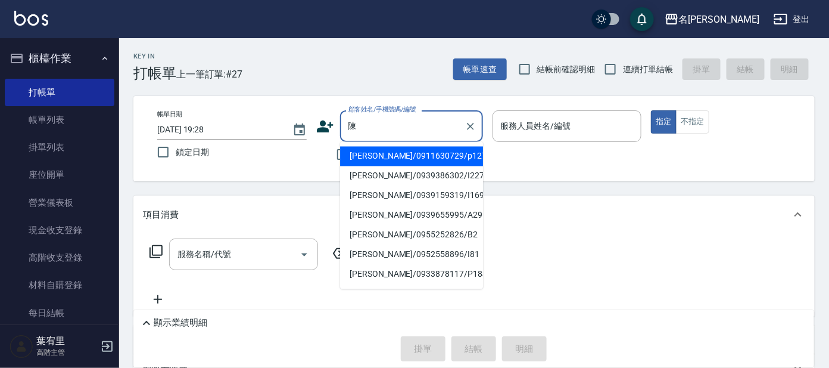
click at [385, 134] on input "陳" at bounding box center [403, 126] width 114 height 21
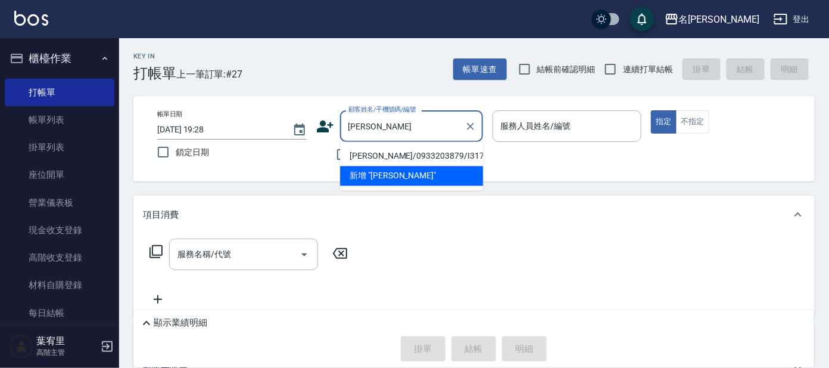
drag, startPoint x: 422, startPoint y: 154, endPoint x: 436, endPoint y: 154, distance: 13.7
click at [427, 154] on li "[PERSON_NAME]/0933203879/I317" at bounding box center [411, 157] width 143 height 20
type input "[PERSON_NAME]/0933203879/I317"
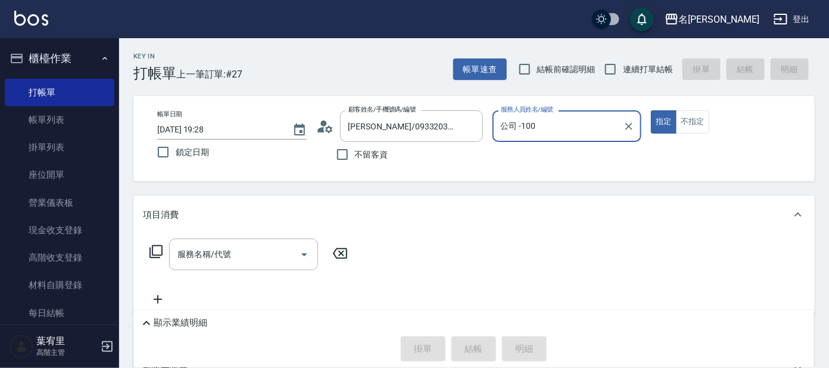
click at [567, 124] on input "公司 -100" at bounding box center [558, 126] width 121 height 21
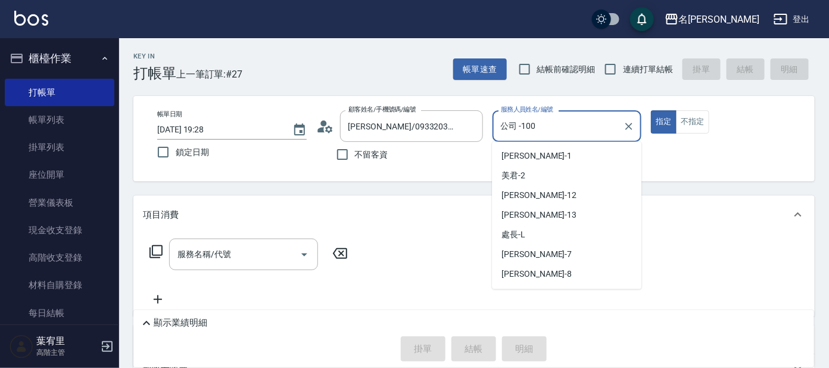
scroll to position [94, 0]
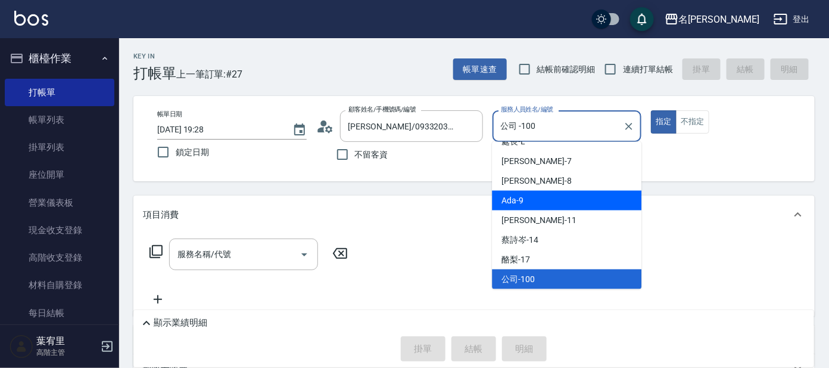
click at [564, 208] on div "Ada -9" at bounding box center [567, 201] width 150 height 20
type input "Ada-9"
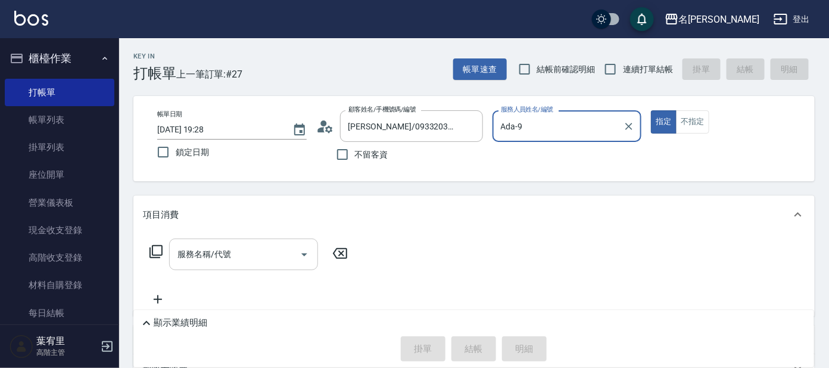
click at [241, 247] on input "服務名稱/代號" at bounding box center [235, 254] width 120 height 21
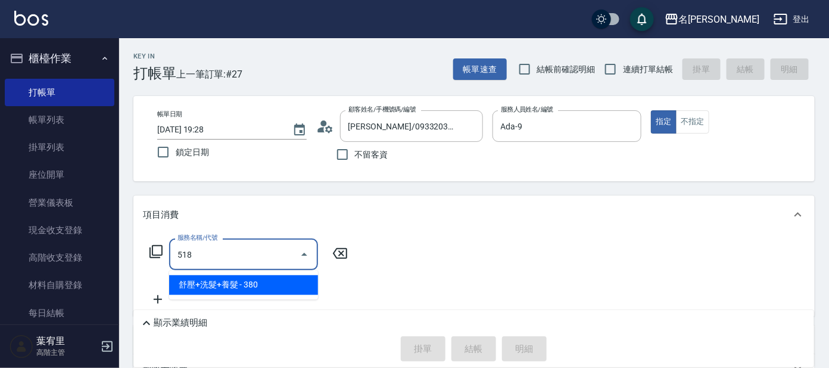
click at [244, 280] on span "舒壓+洗髮+養髮 - 380" at bounding box center [243, 285] width 149 height 20
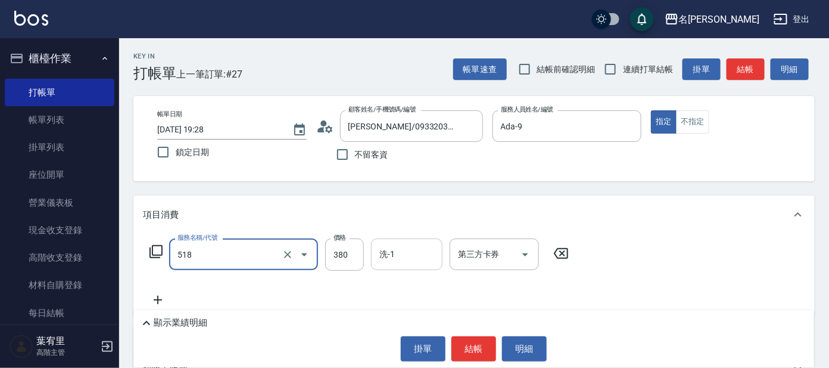
type input "舒壓+洗髮+養髮(518)"
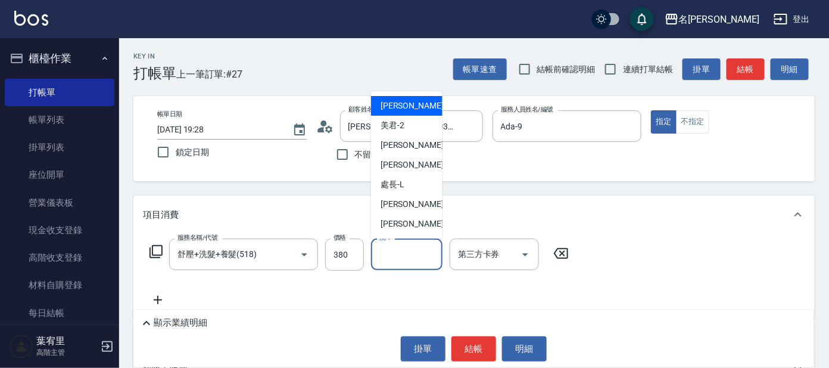
click at [387, 260] on input "洗-1" at bounding box center [407, 254] width 61 height 21
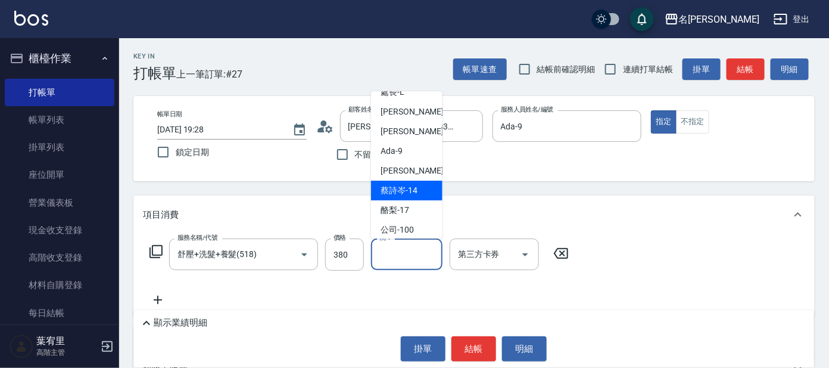
scroll to position [98, 0]
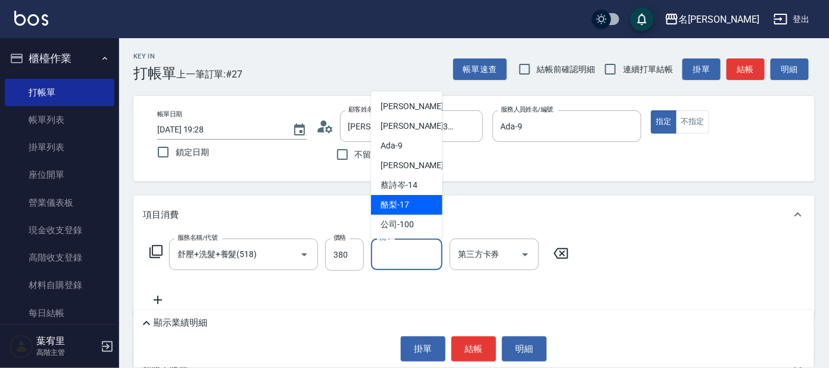
click at [403, 205] on span "酪梨 -17" at bounding box center [395, 204] width 29 height 13
type input "酪梨-17"
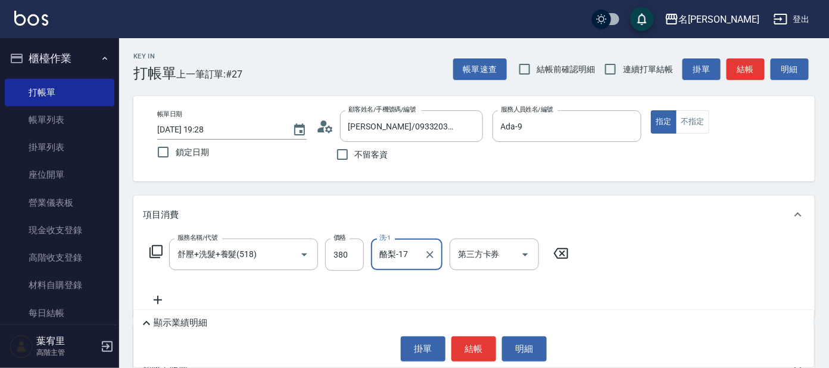
click at [157, 245] on icon at bounding box center [156, 251] width 13 height 13
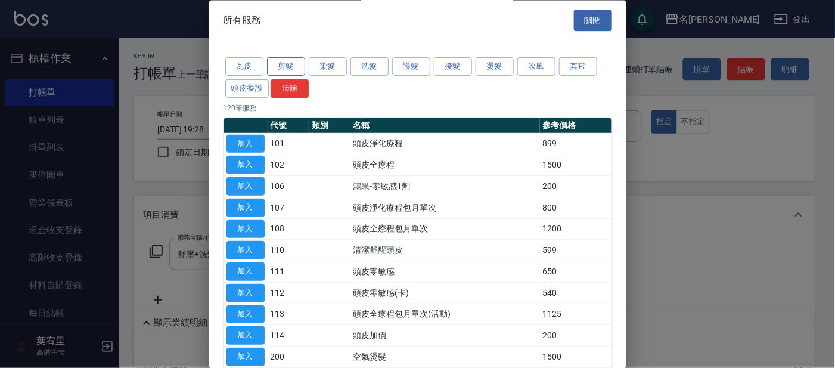
click at [287, 67] on button "剪髮" at bounding box center [286, 67] width 38 height 18
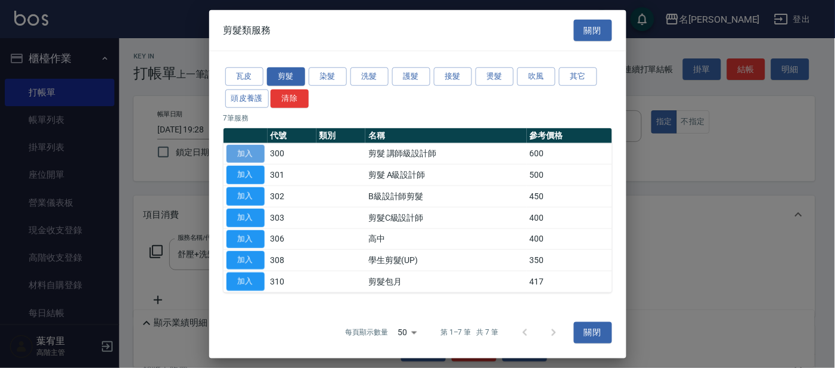
click at [254, 151] on button "加入" at bounding box center [245, 153] width 38 height 18
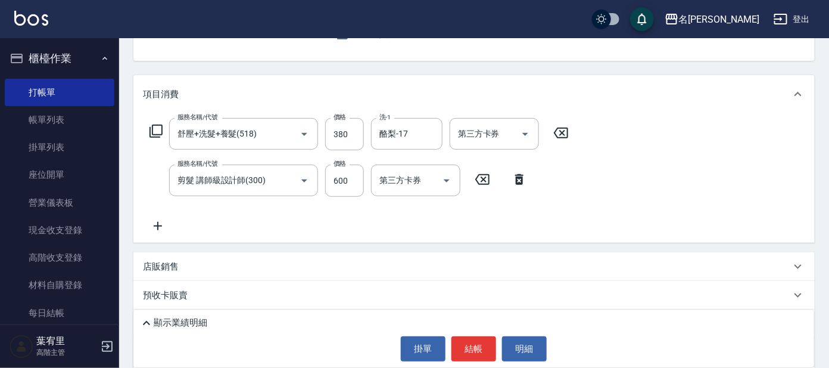
scroll to position [148, 0]
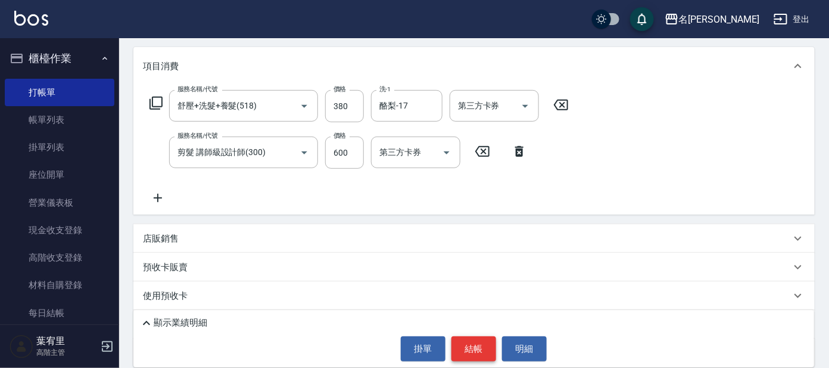
click at [475, 342] on button "結帳" at bounding box center [474, 348] width 45 height 25
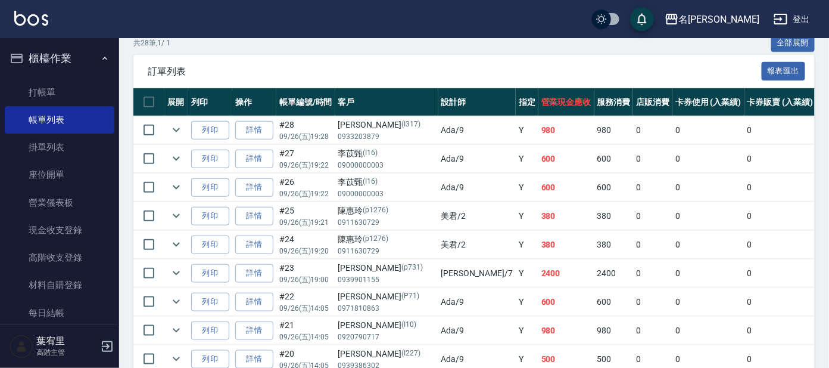
scroll to position [297, 0]
